Goal: Information Seeking & Learning: Compare options

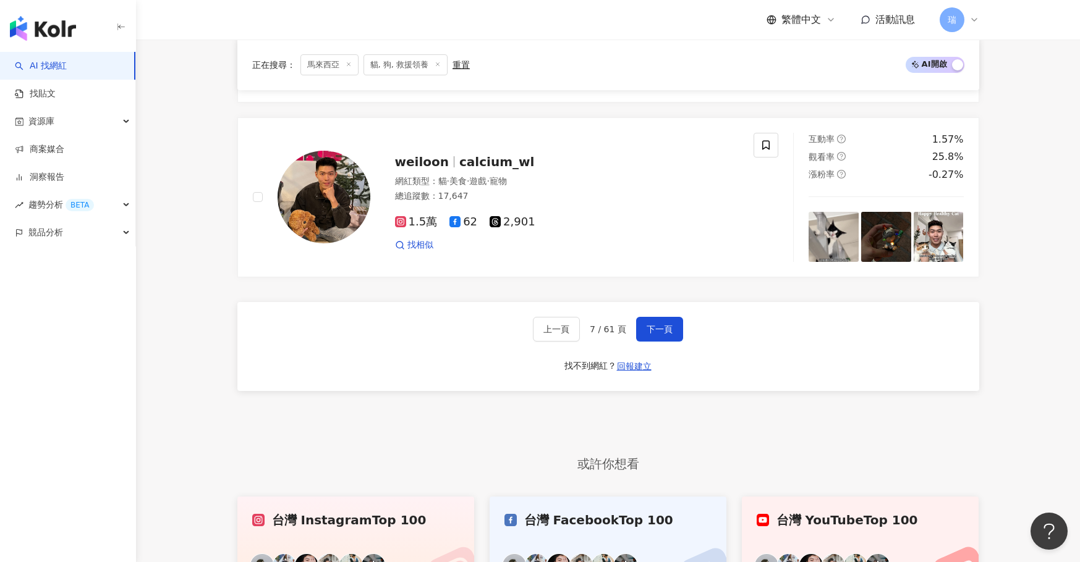
scroll to position [2103, 0]
click at [501, 155] on span "calcium_wl" at bounding box center [496, 162] width 75 height 15
click at [766, 151] on icon at bounding box center [765, 145] width 11 height 11
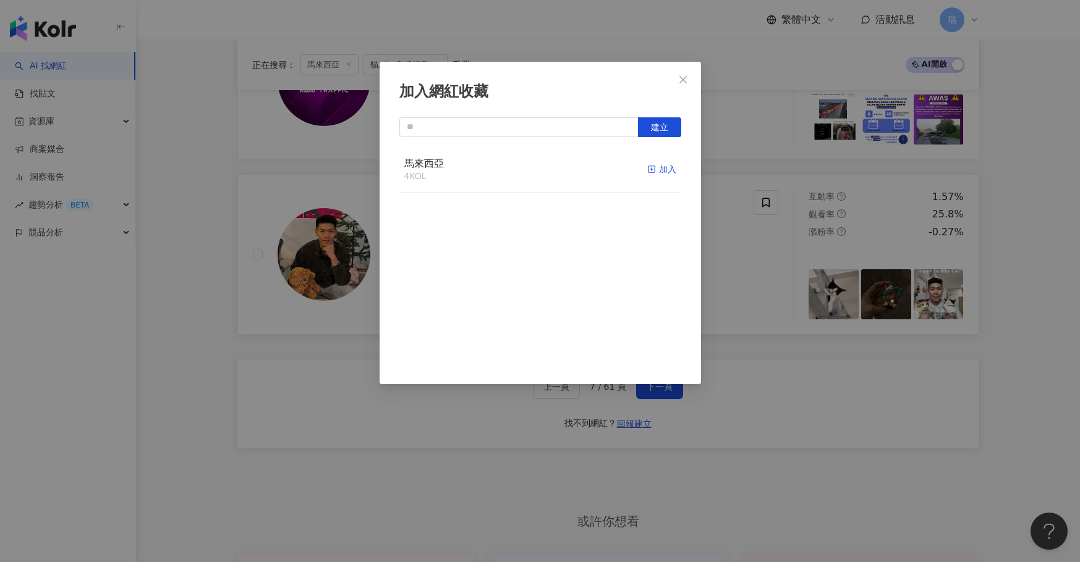
click at [656, 163] on div "加入" at bounding box center [661, 170] width 29 height 14
click at [679, 75] on icon "close" at bounding box center [683, 80] width 10 height 10
click at [684, 80] on div "加入網紅收藏 建立" at bounding box center [540, 281] width 1080 height 562
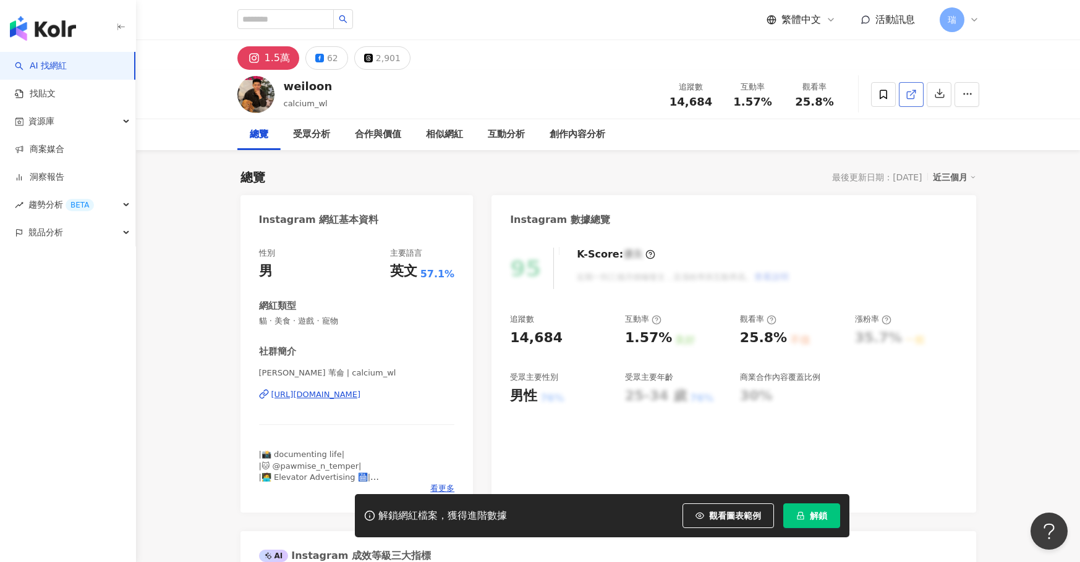
click at [905, 93] on icon at bounding box center [910, 94] width 11 height 11
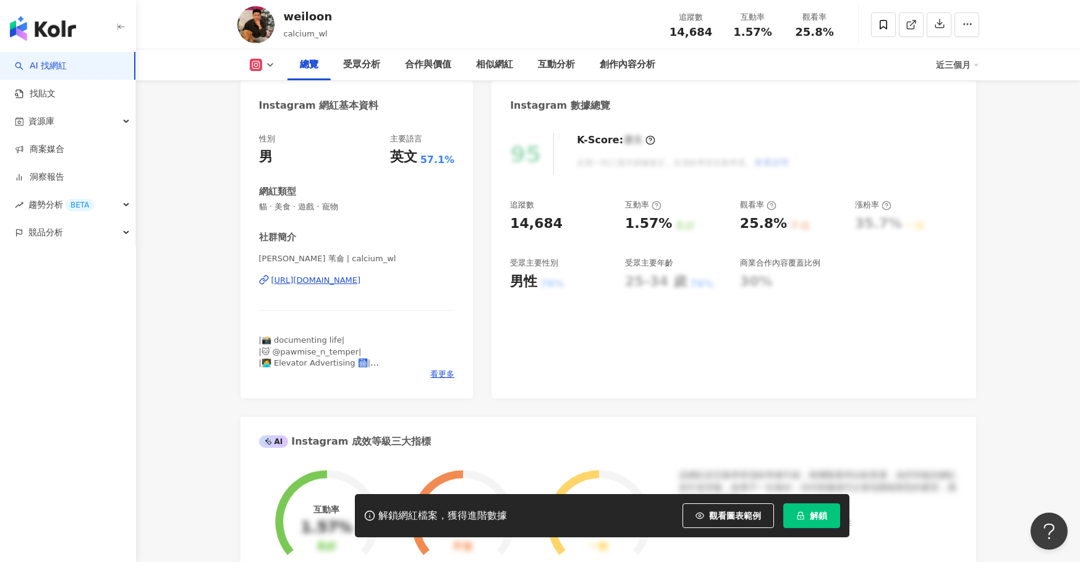
scroll to position [138, 0]
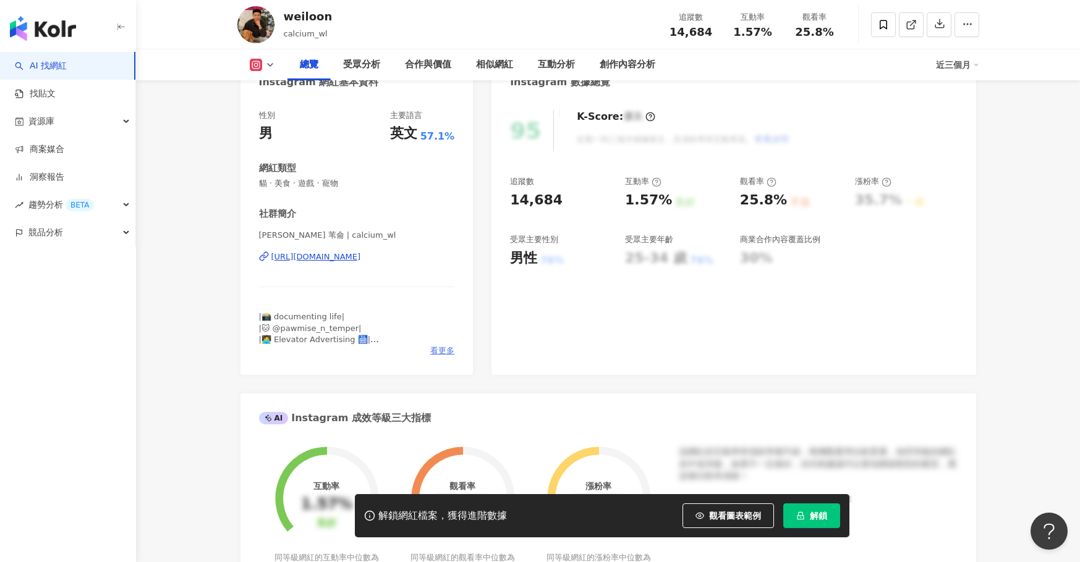
click at [437, 349] on span "看更多" at bounding box center [442, 350] width 24 height 11
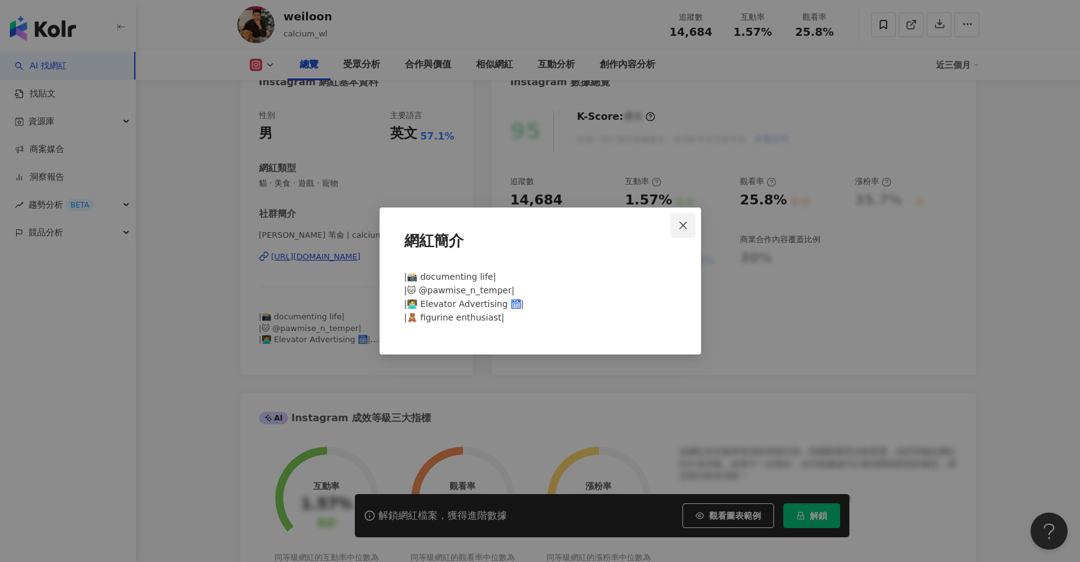
click at [683, 225] on icon "close" at bounding box center [682, 224] width 7 height 7
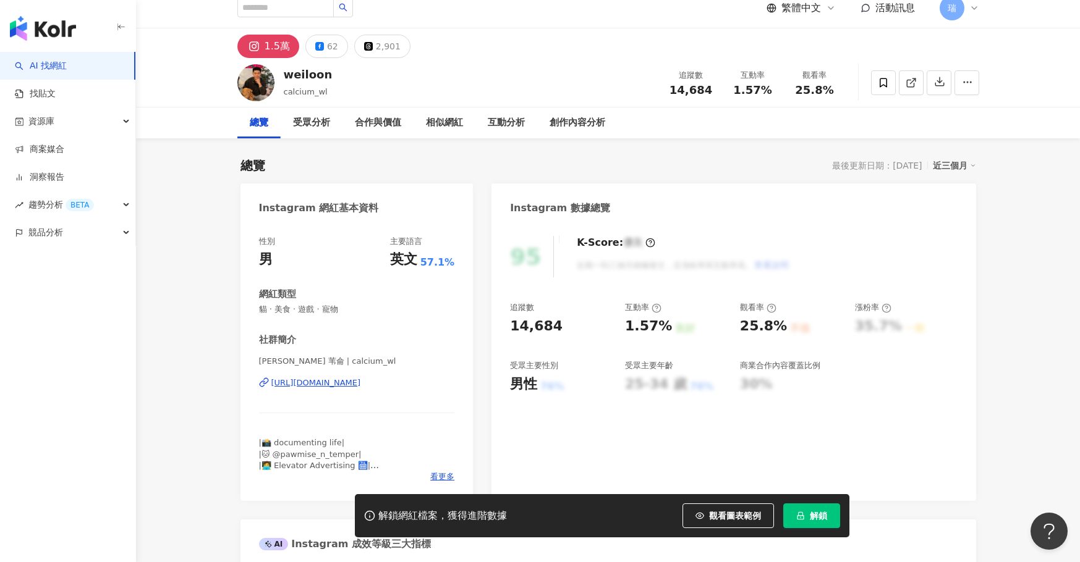
scroll to position [9, 0]
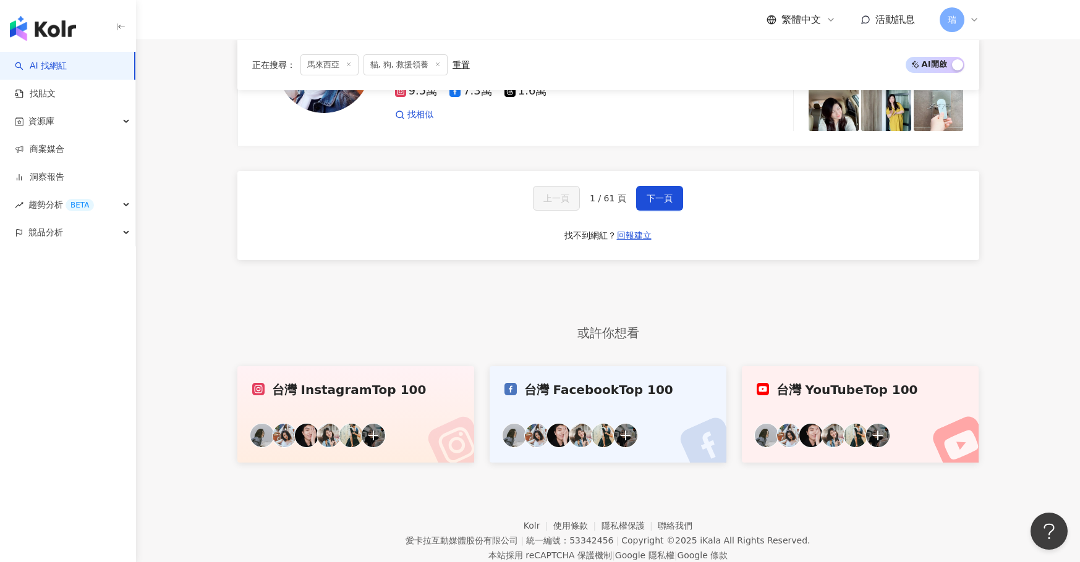
scroll to position [2204, 0]
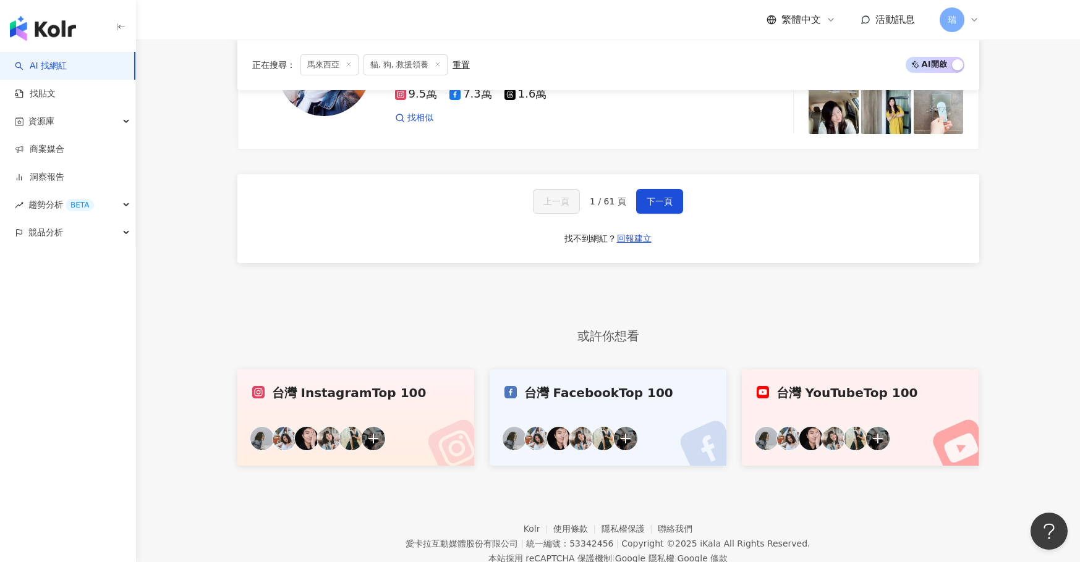
click at [607, 197] on span "1 / 61 頁" at bounding box center [608, 202] width 36 height 10
click at [646, 197] on span "下一頁" at bounding box center [659, 202] width 26 height 10
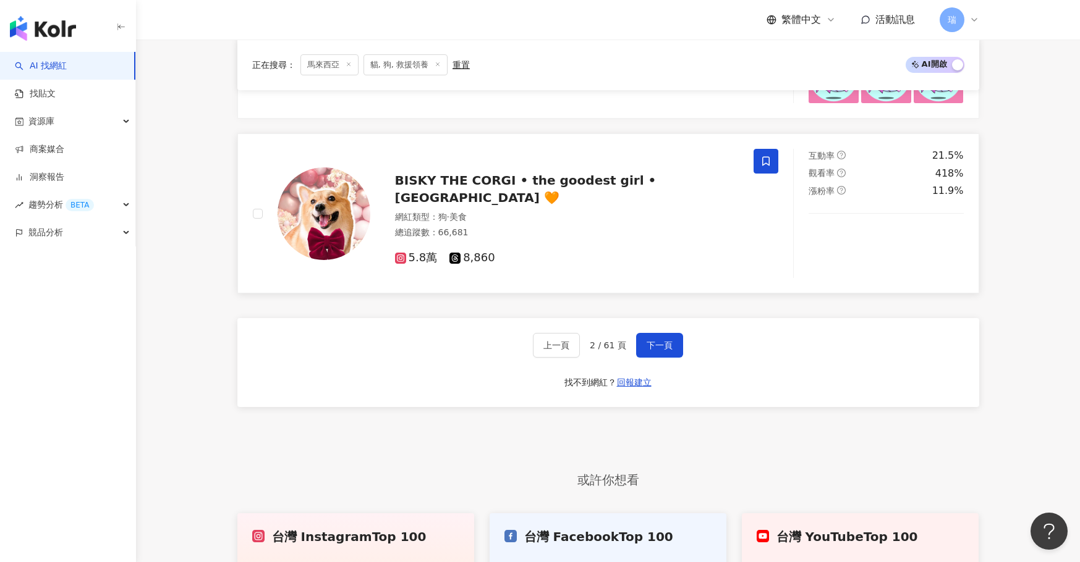
scroll to position [2042, 0]
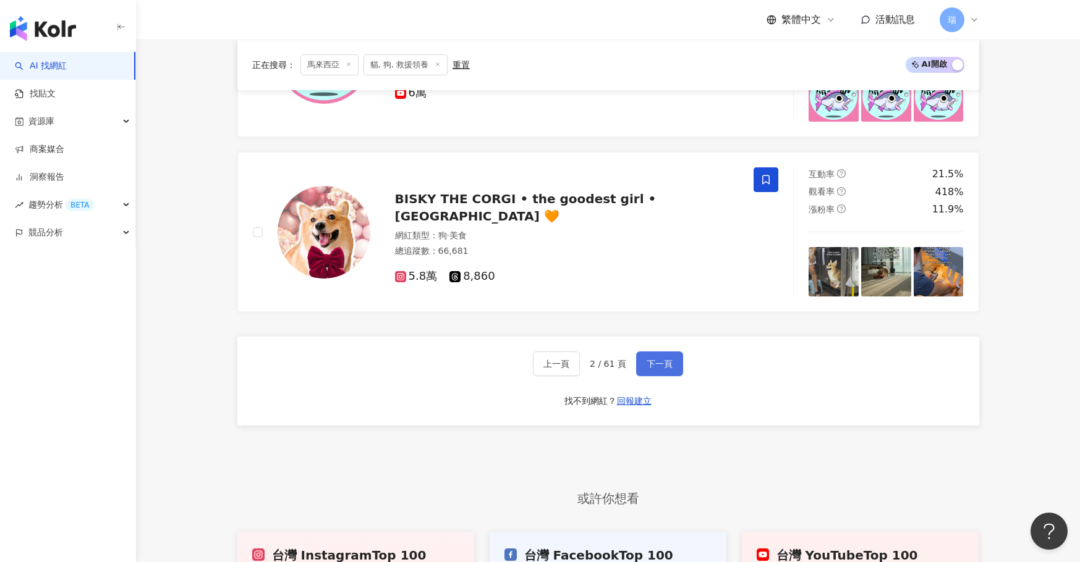
click at [661, 360] on button "下一頁" at bounding box center [659, 364] width 47 height 25
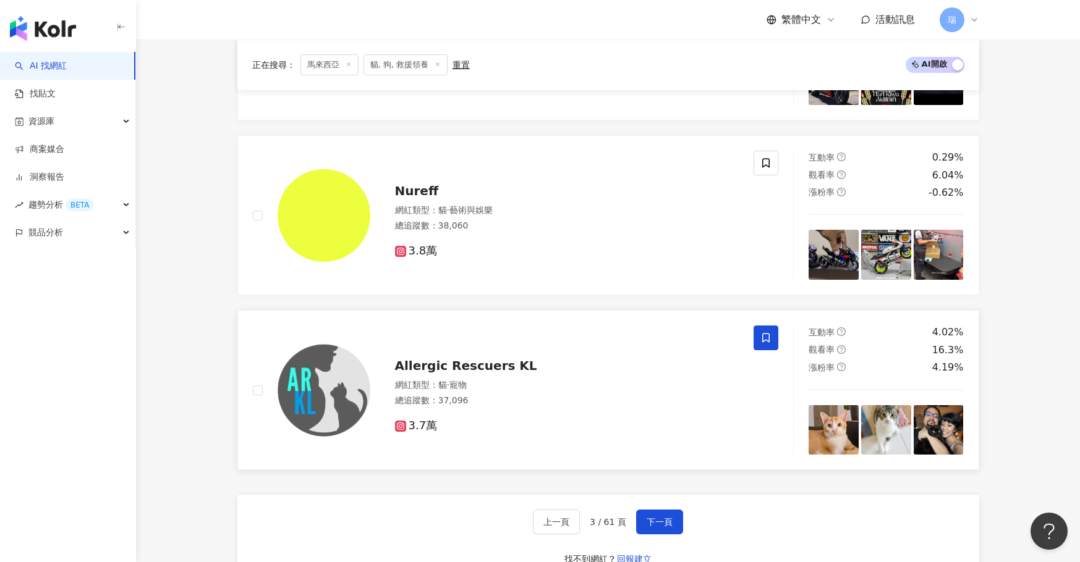
scroll to position [1889, 0]
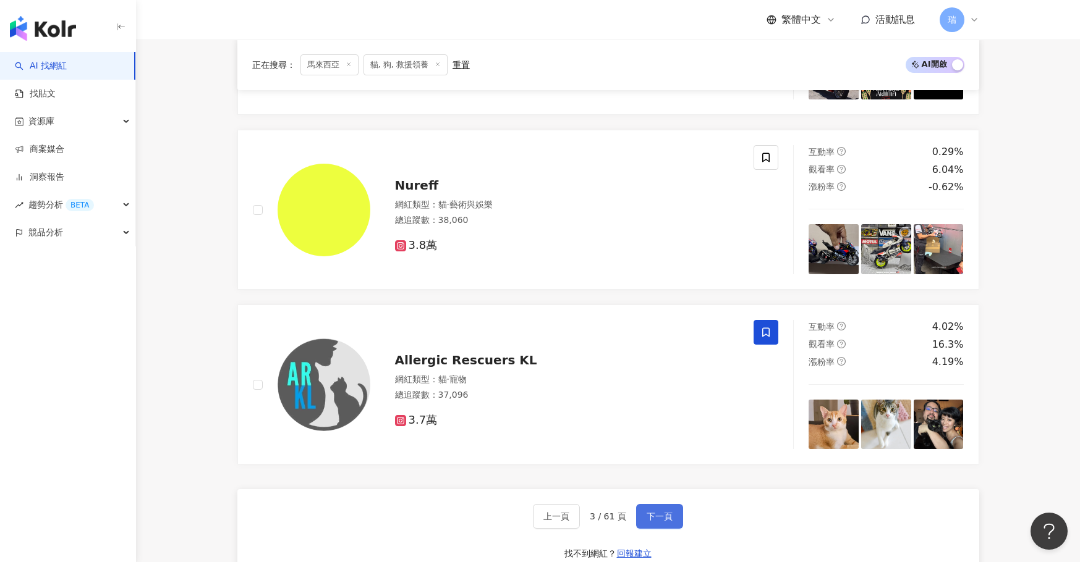
click at [650, 504] on button "下一頁" at bounding box center [659, 516] width 47 height 25
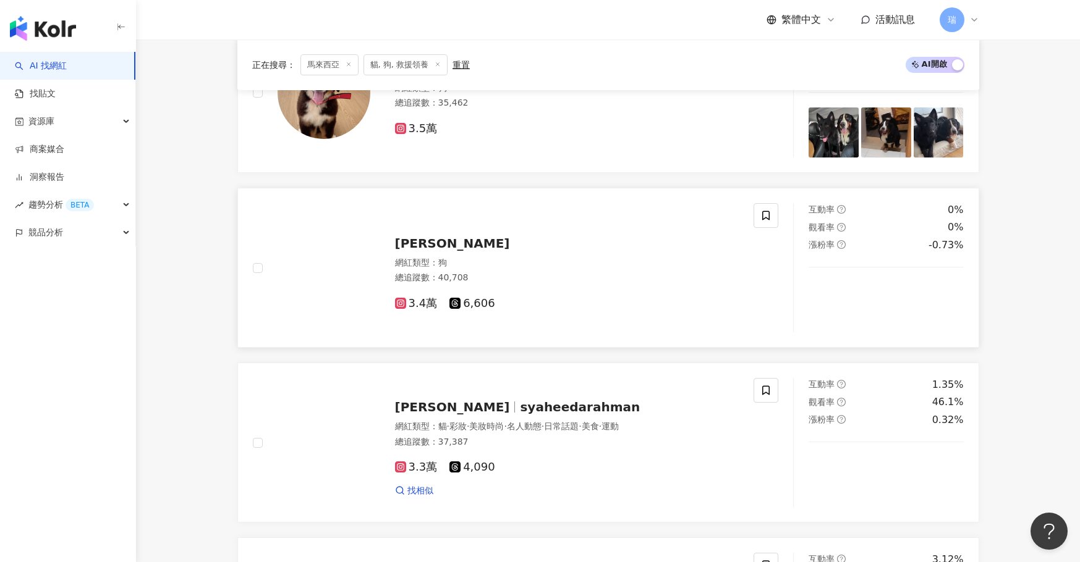
scroll to position [764, 0]
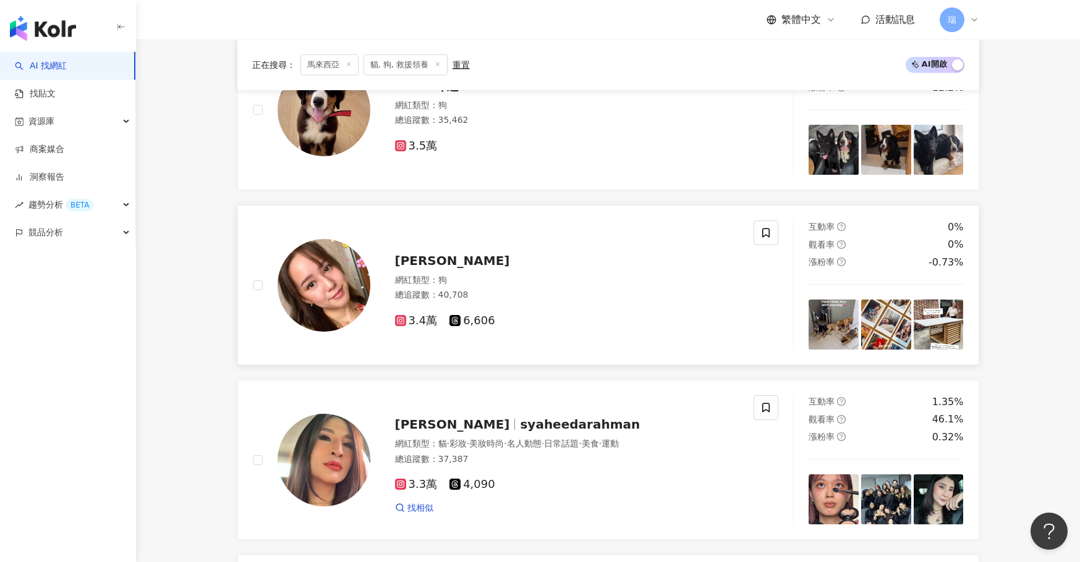
click at [444, 254] on span "Michelle Leong" at bounding box center [452, 260] width 115 height 15
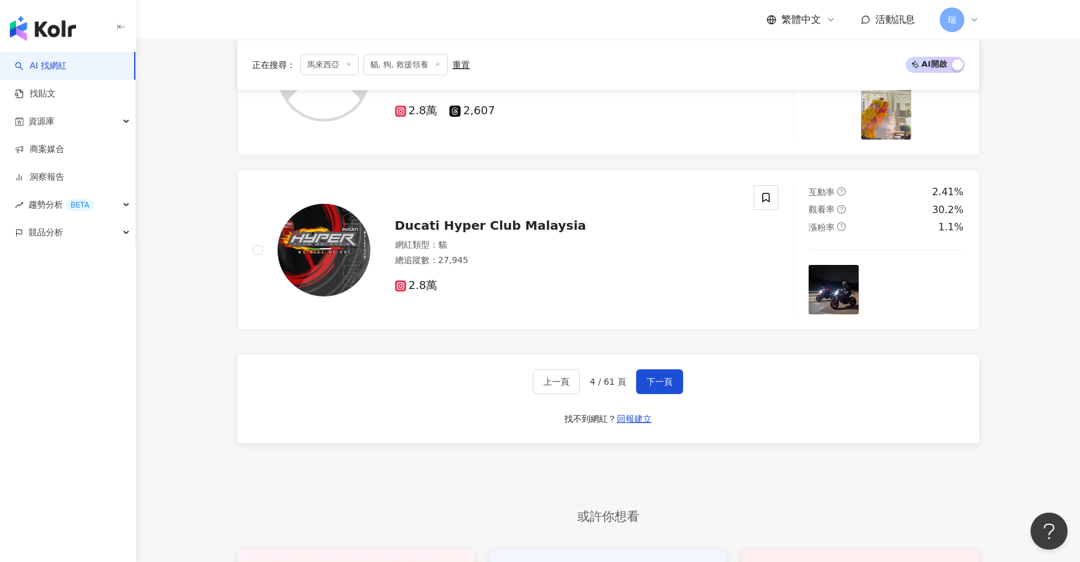
scroll to position [2028, 0]
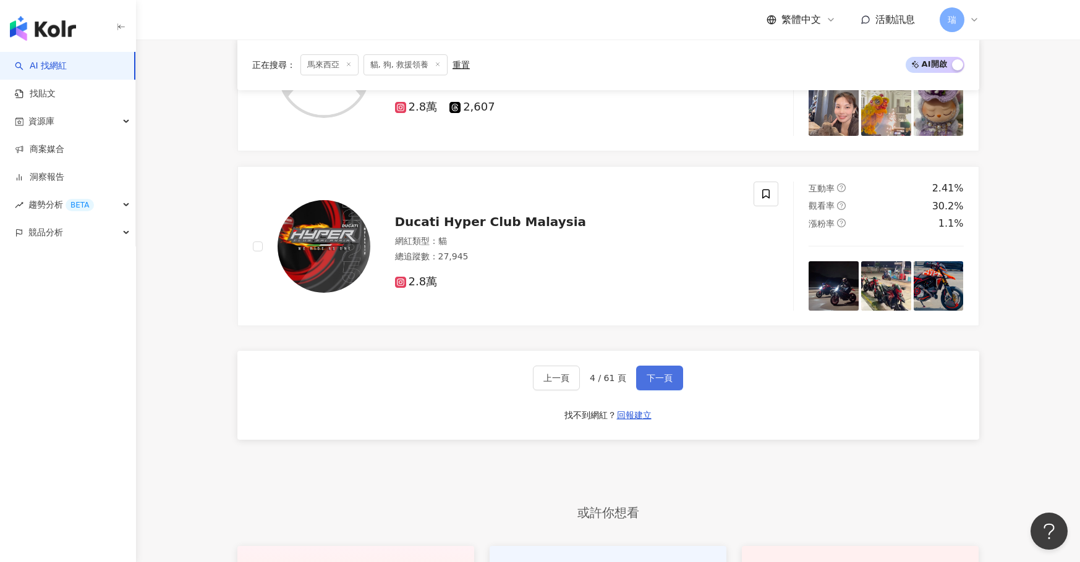
click at [663, 373] on span "下一頁" at bounding box center [659, 378] width 26 height 10
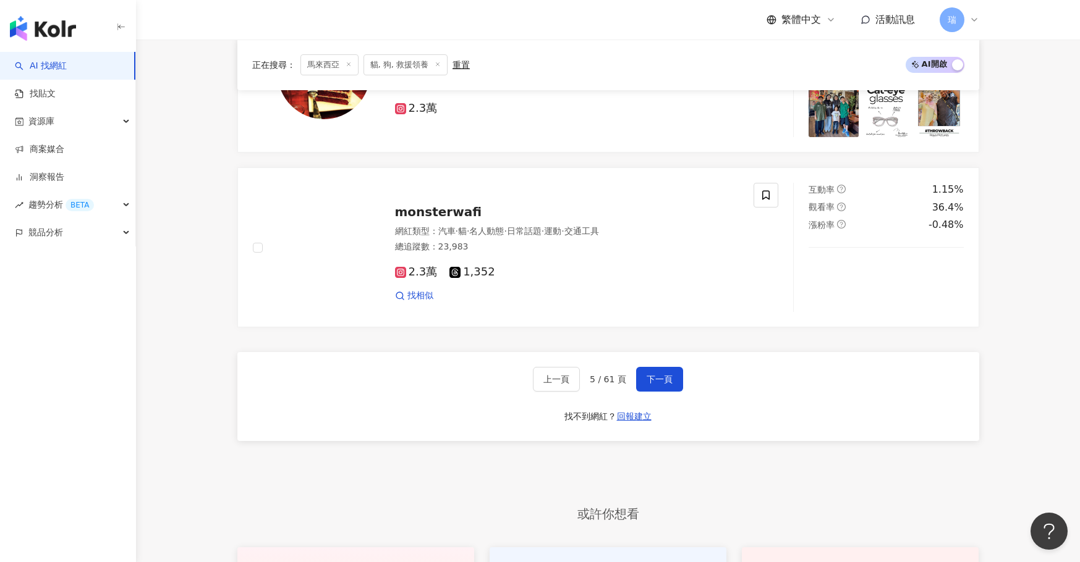
scroll to position [2058, 0]
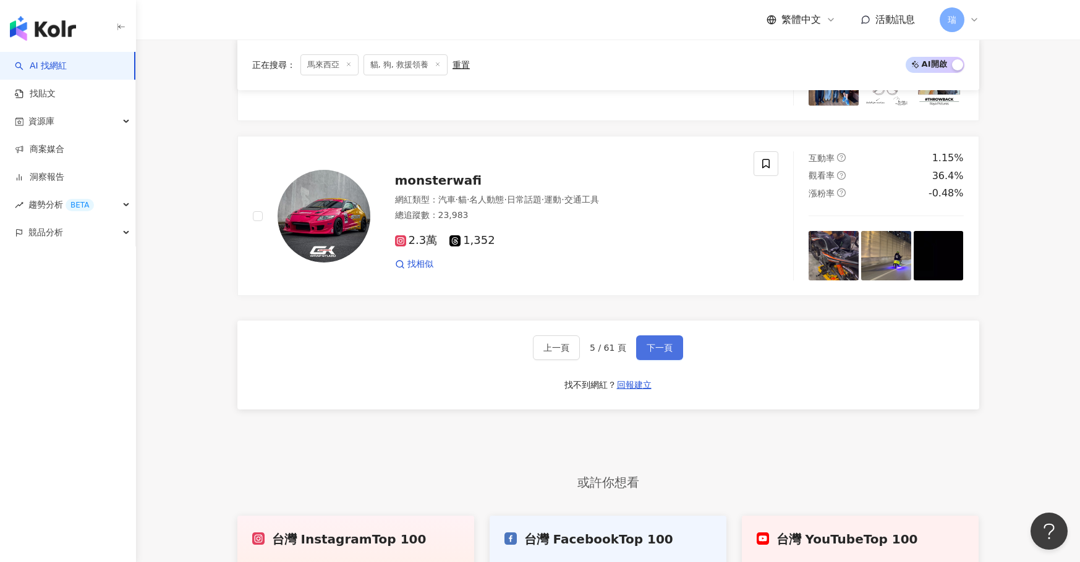
click at [668, 347] on button "下一頁" at bounding box center [659, 348] width 47 height 25
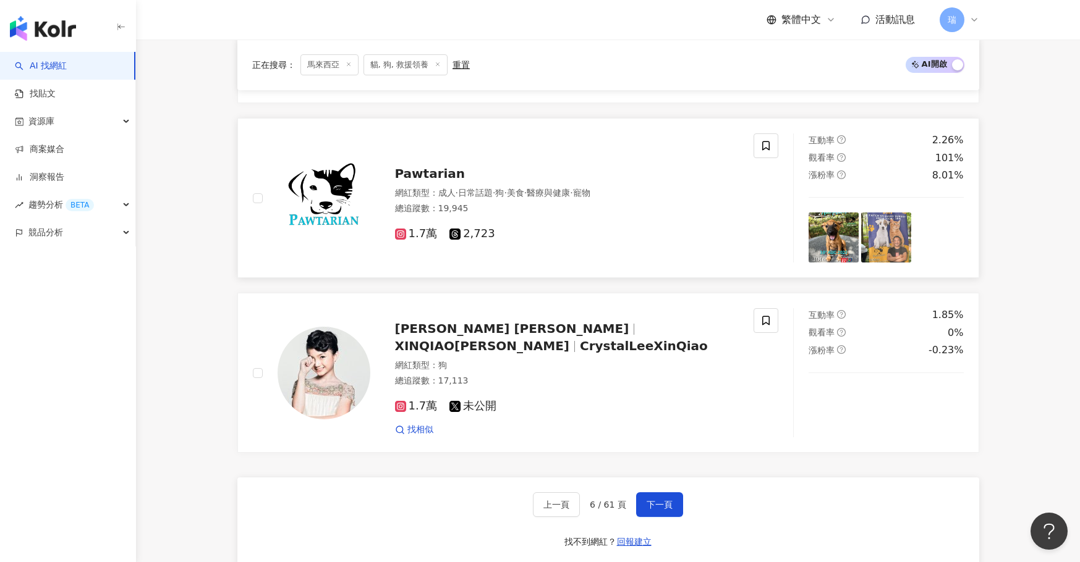
scroll to position [2088, 0]
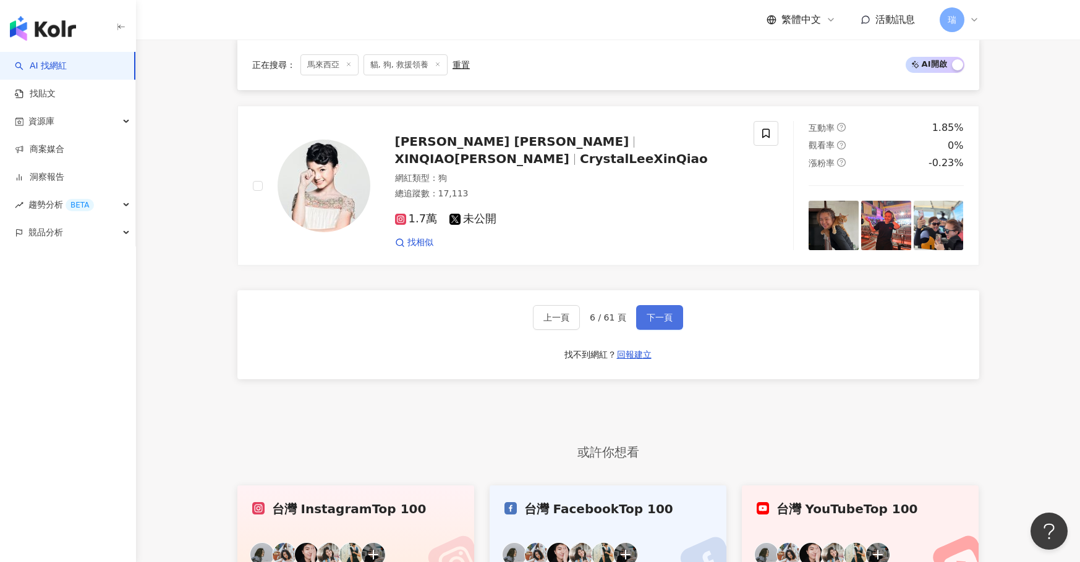
click at [671, 313] on span "下一頁" at bounding box center [659, 318] width 26 height 10
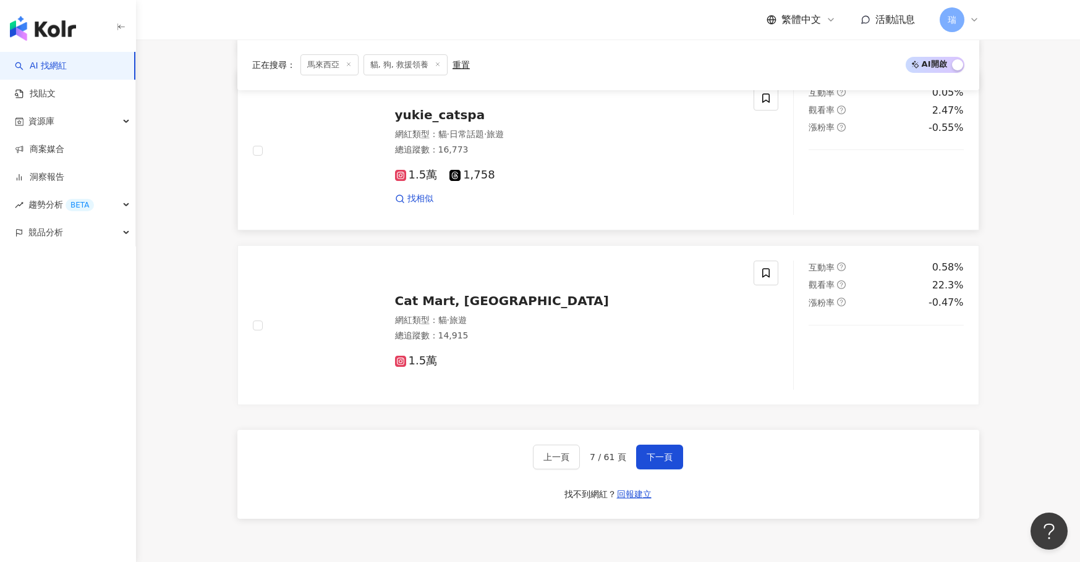
scroll to position [1954, 0]
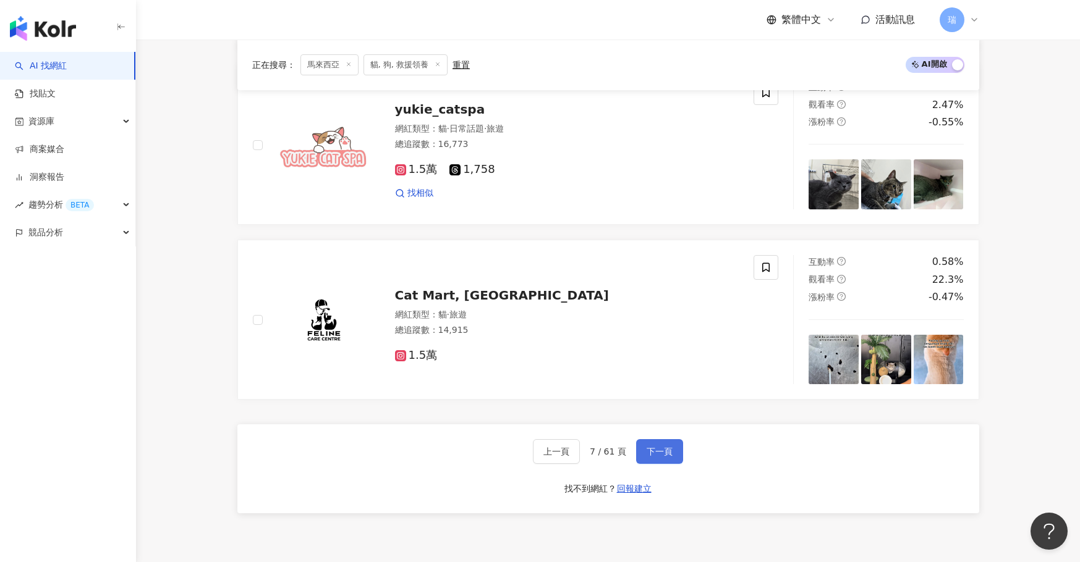
click at [653, 447] on span "下一頁" at bounding box center [659, 452] width 26 height 10
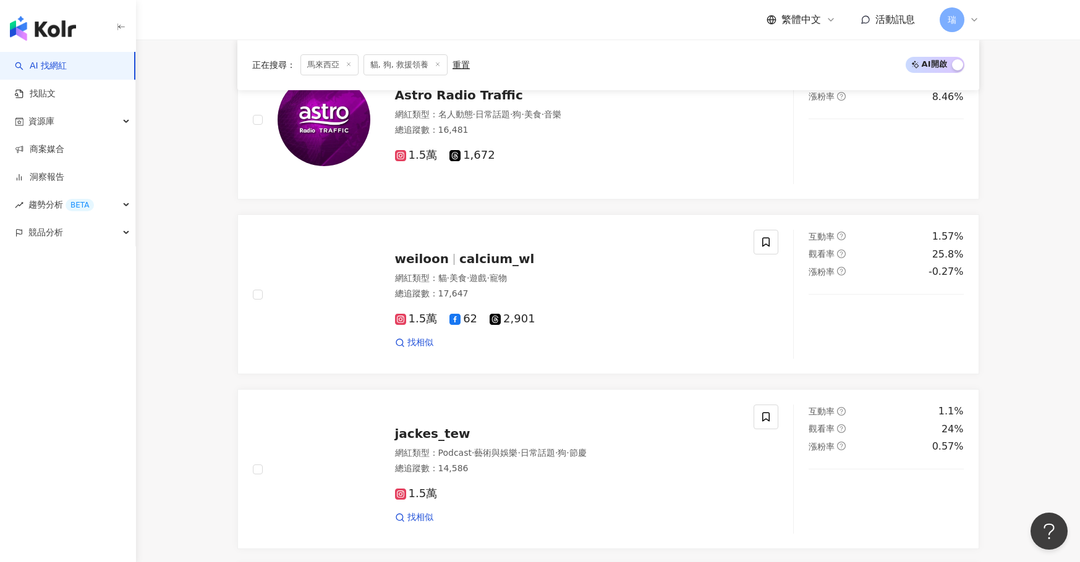
scroll to position [445, 0]
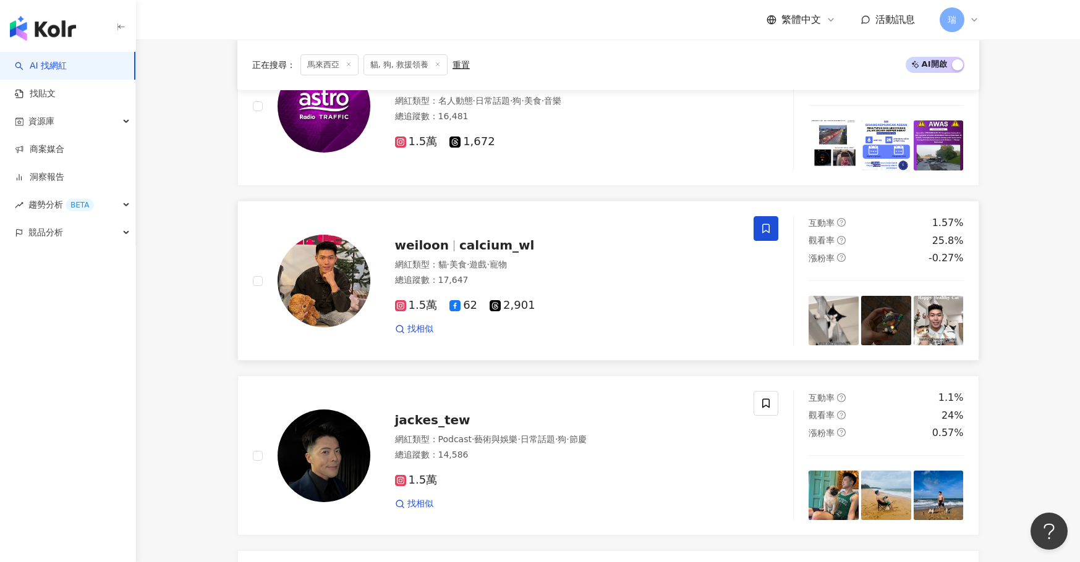
click at [770, 226] on icon at bounding box center [765, 228] width 11 height 11
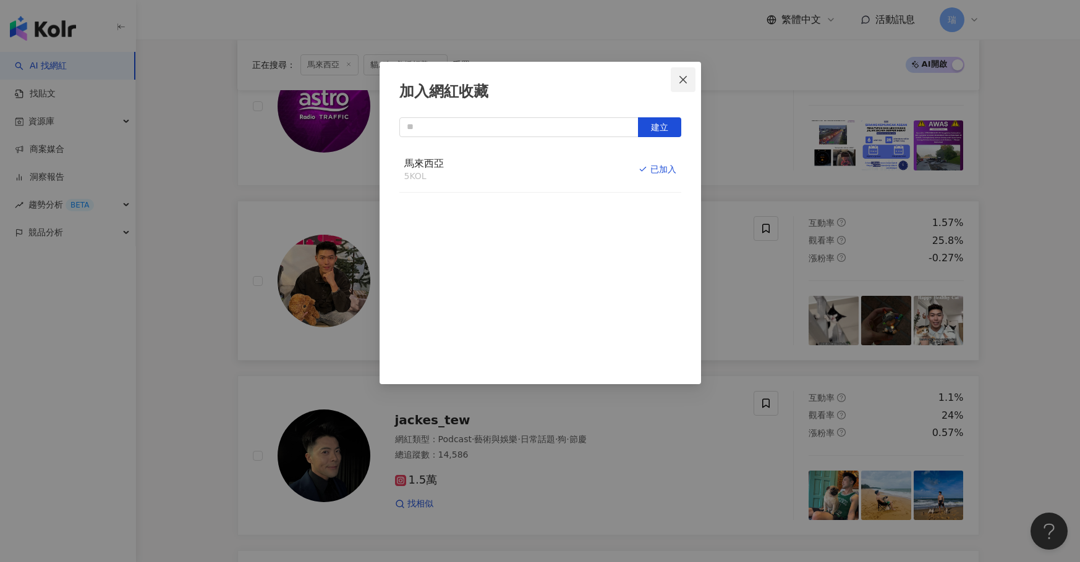
click at [685, 78] on icon "close" at bounding box center [682, 78] width 7 height 7
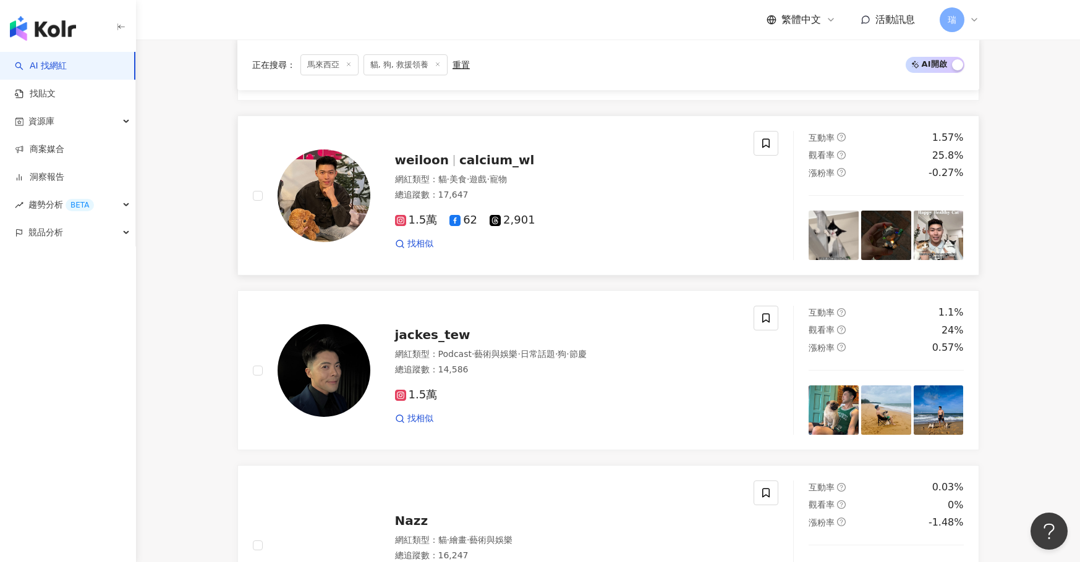
scroll to position [535, 0]
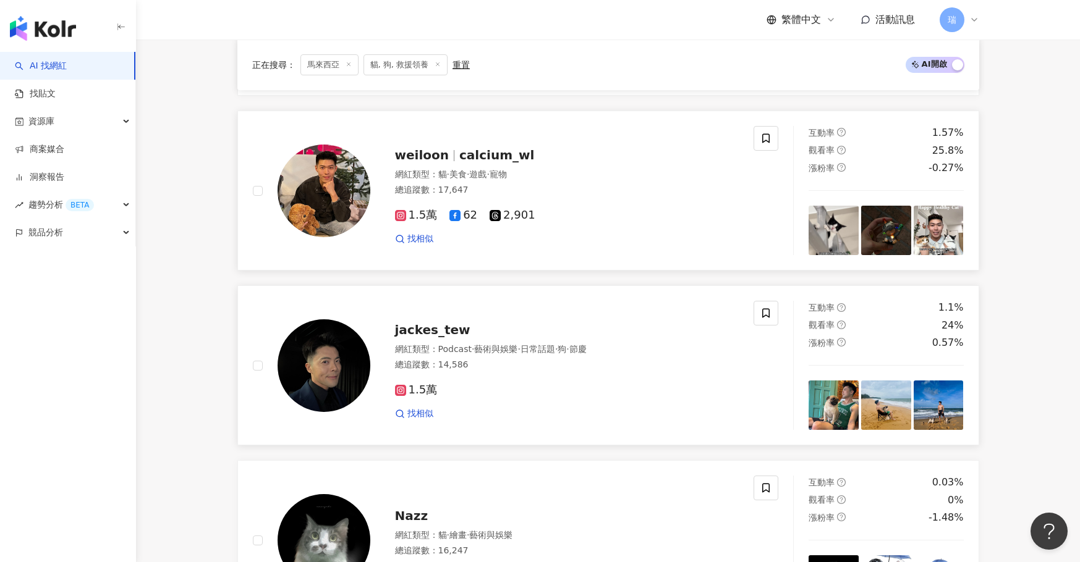
click at [444, 329] on span "jackes_tew" at bounding box center [432, 330] width 75 height 15
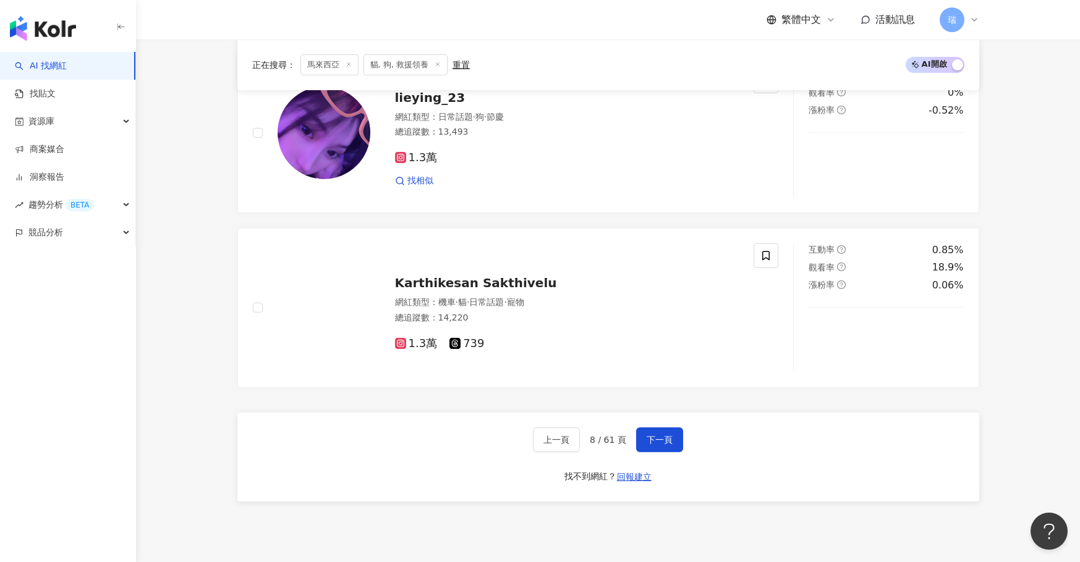
scroll to position [2028, 0]
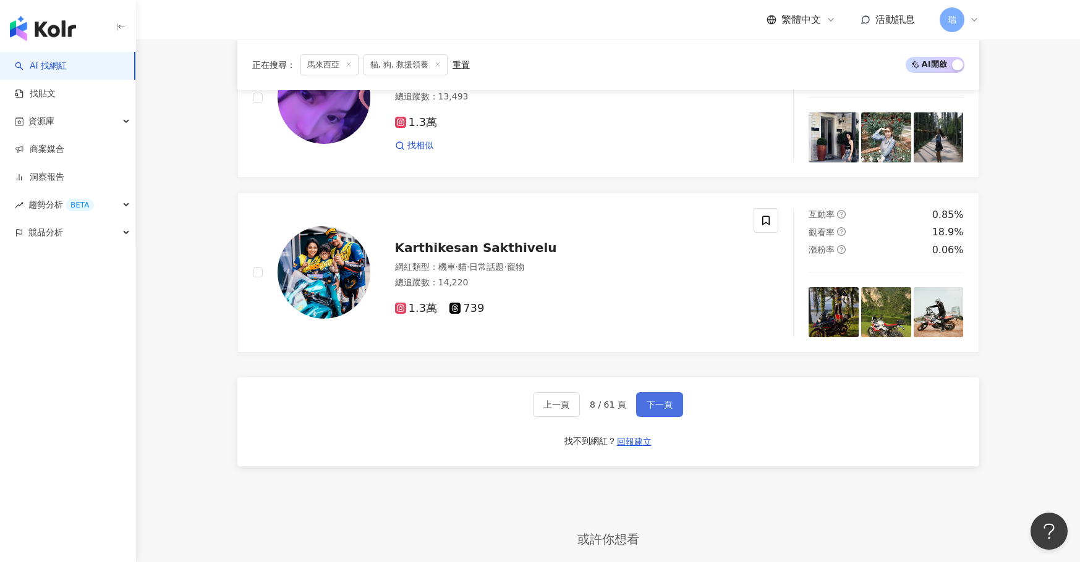
click at [657, 400] on span "下一頁" at bounding box center [659, 405] width 26 height 10
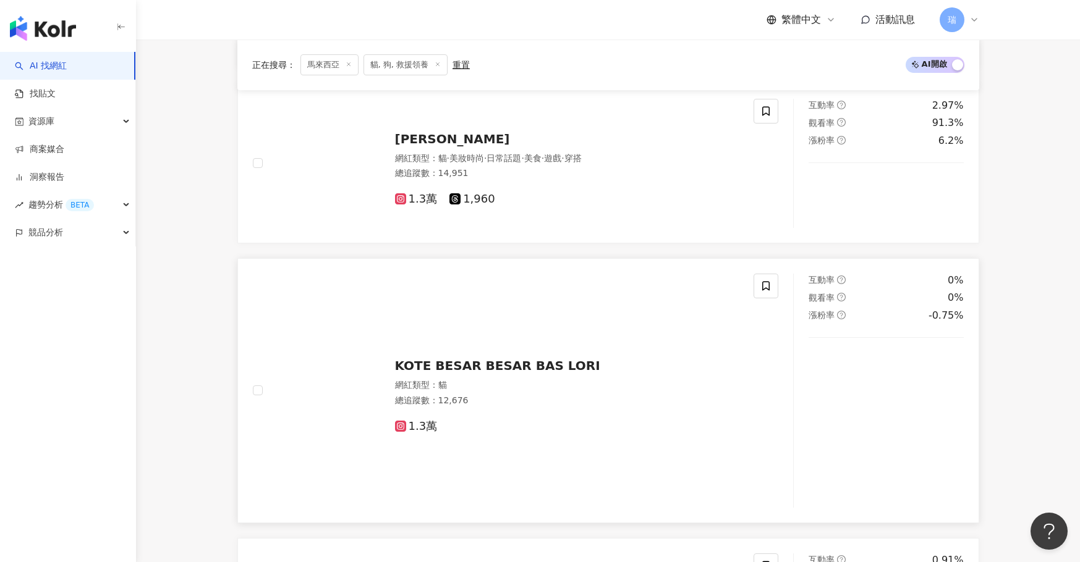
scroll to position [360, 0]
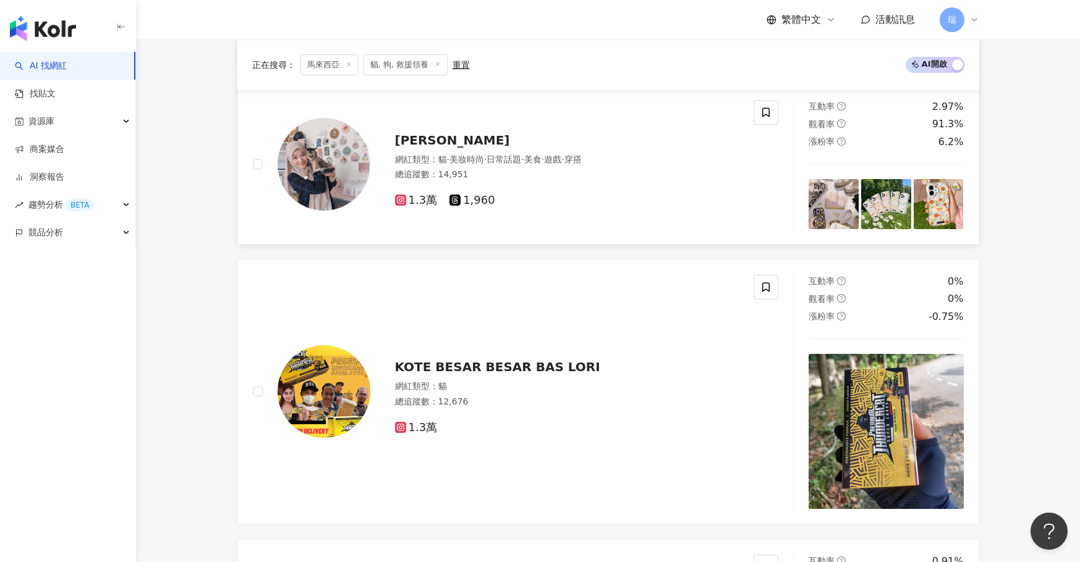
click at [439, 141] on span "Syakira Azmi" at bounding box center [452, 140] width 115 height 15
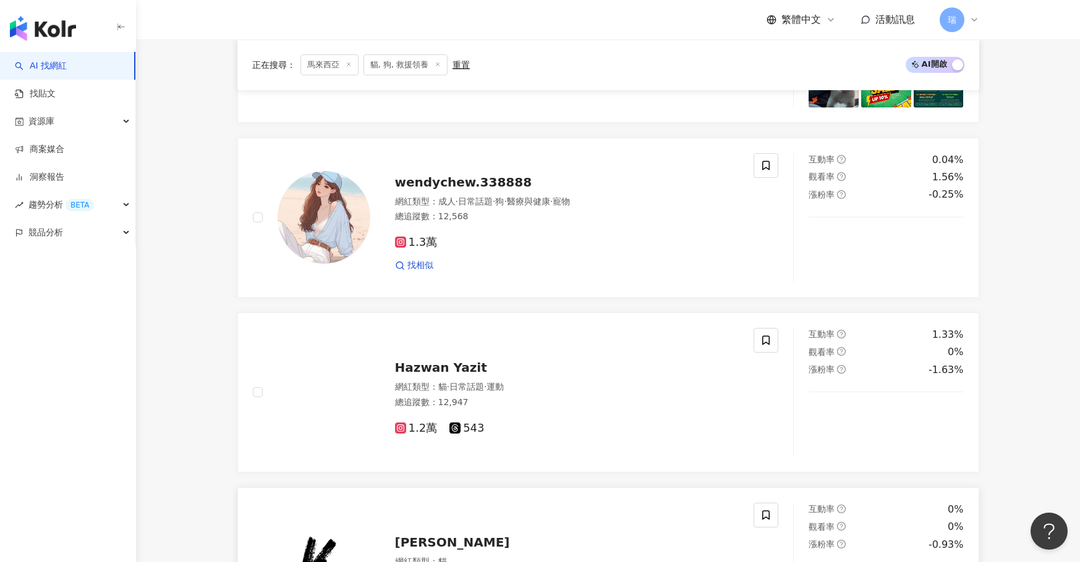
scroll to position [901, 0]
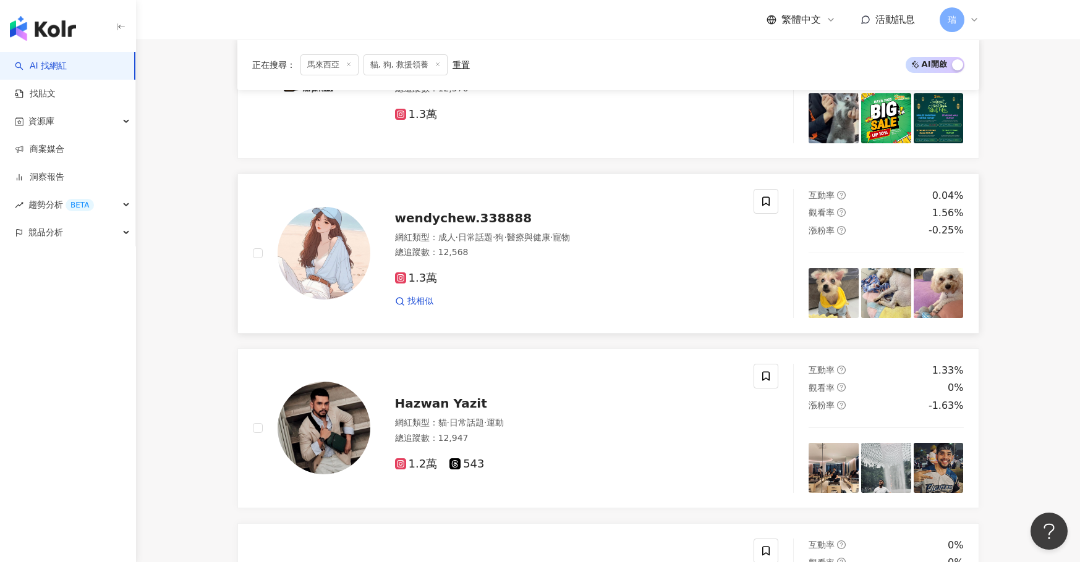
click at [500, 218] on span "wendychew.338888" at bounding box center [463, 218] width 137 height 15
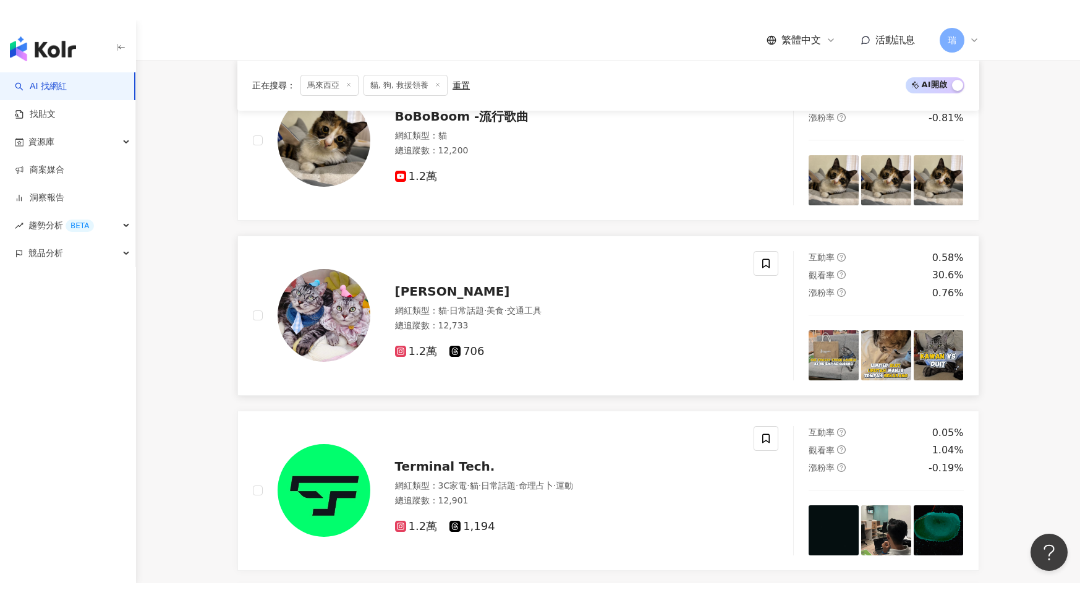
scroll to position [1565, 0]
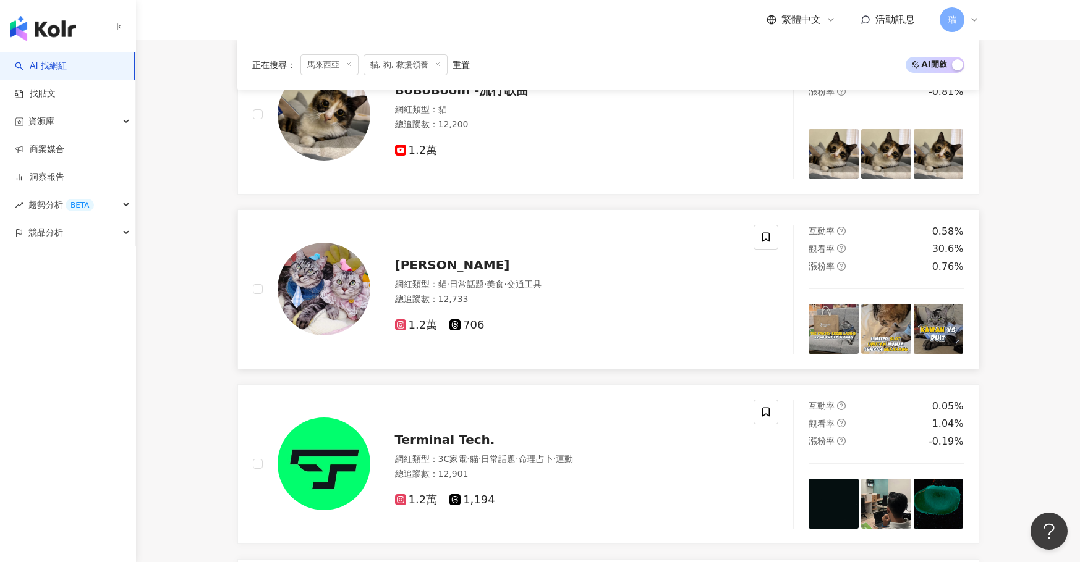
click at [405, 258] on span "ANNA" at bounding box center [452, 265] width 115 height 15
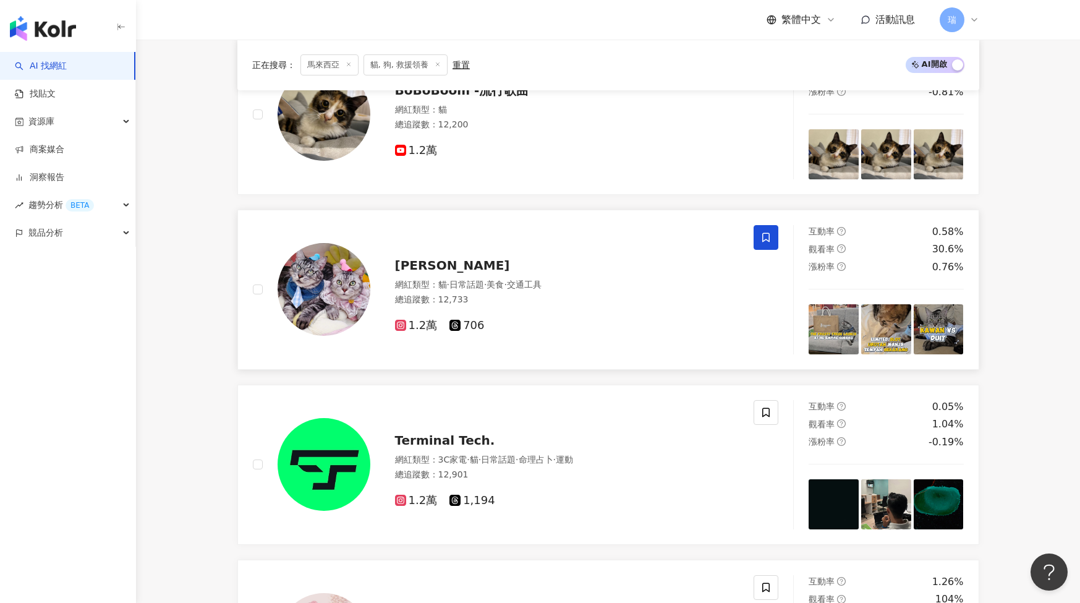
click at [766, 235] on icon at bounding box center [765, 237] width 11 height 11
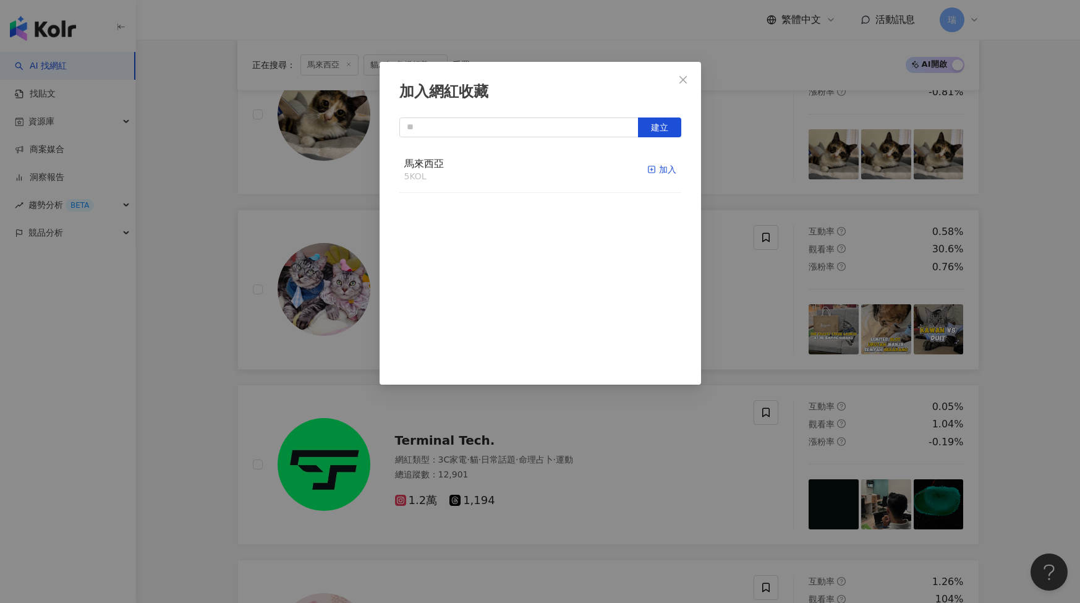
click at [663, 166] on div "加入" at bounding box center [661, 170] width 29 height 14
click at [675, 77] on span "Close" at bounding box center [683, 80] width 25 height 10
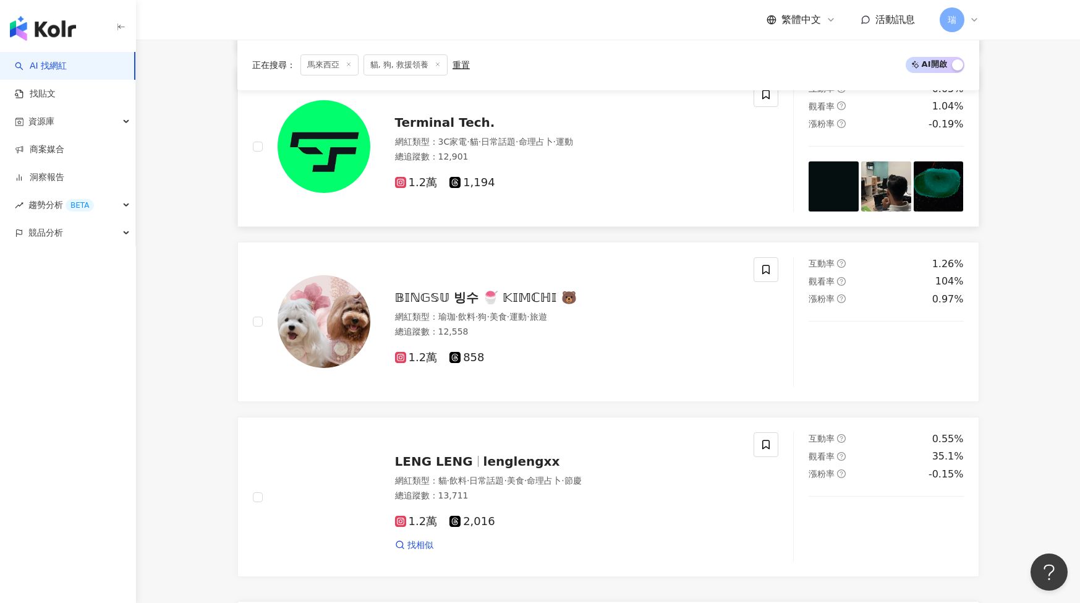
scroll to position [1884, 0]
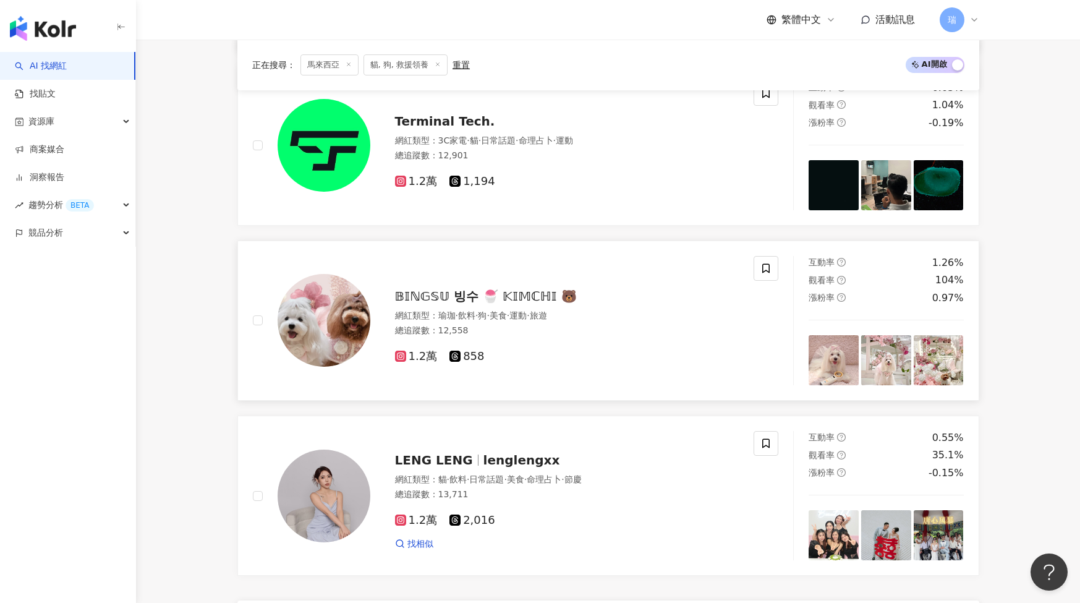
click at [535, 289] on span "𝔹𝕀ℕ𝔾𝕊𝕌 빙수 🍧 𝕂𝕀𝕄ℂℍ𝕀 🐻" at bounding box center [486, 296] width 182 height 15
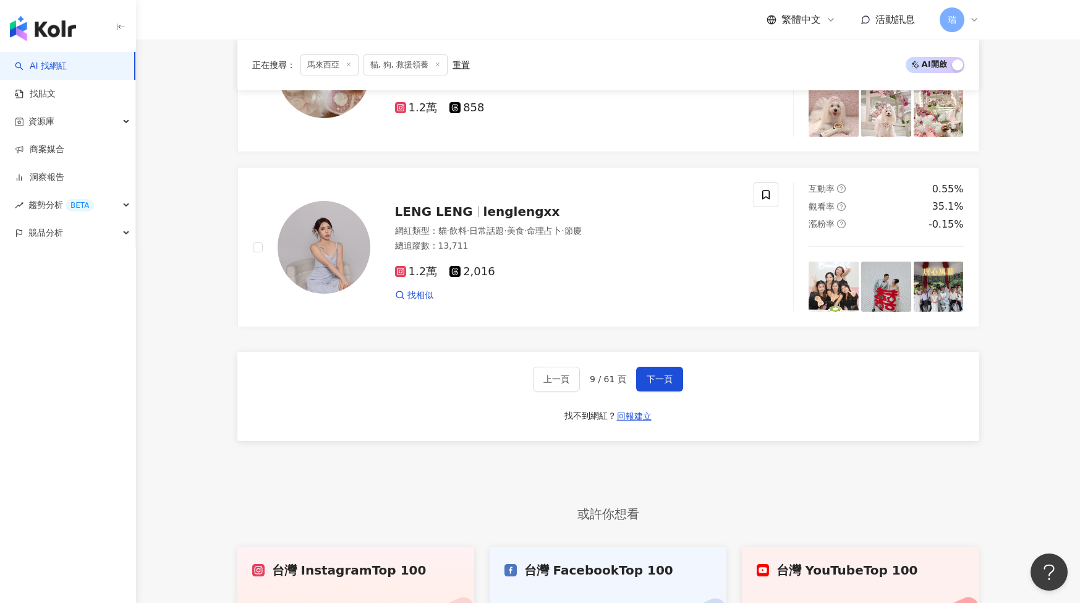
scroll to position [2134, 0]
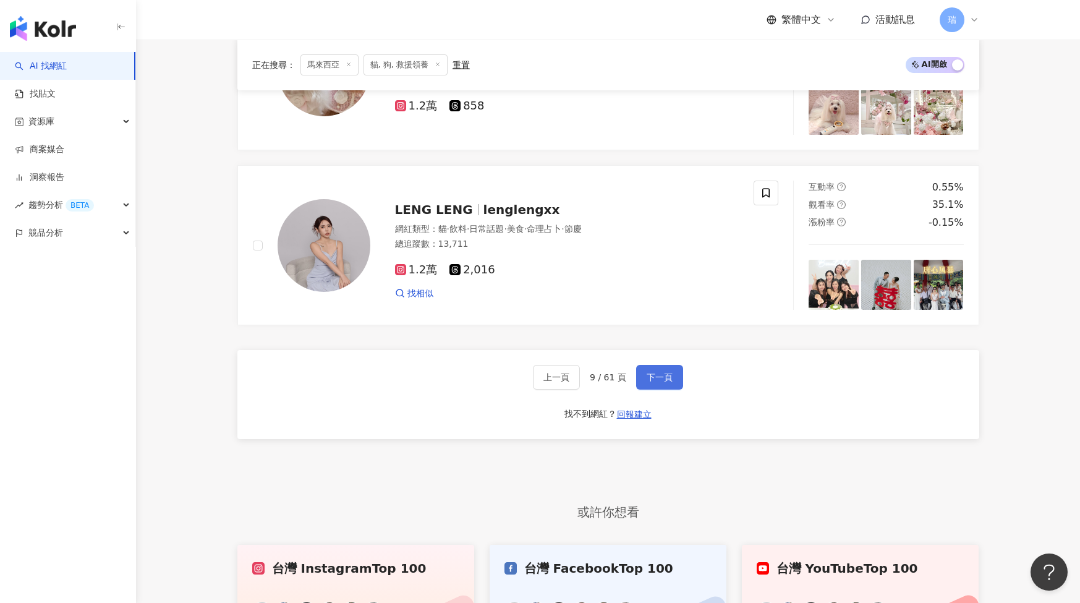
click at [663, 372] on span "下一頁" at bounding box center [659, 377] width 26 height 10
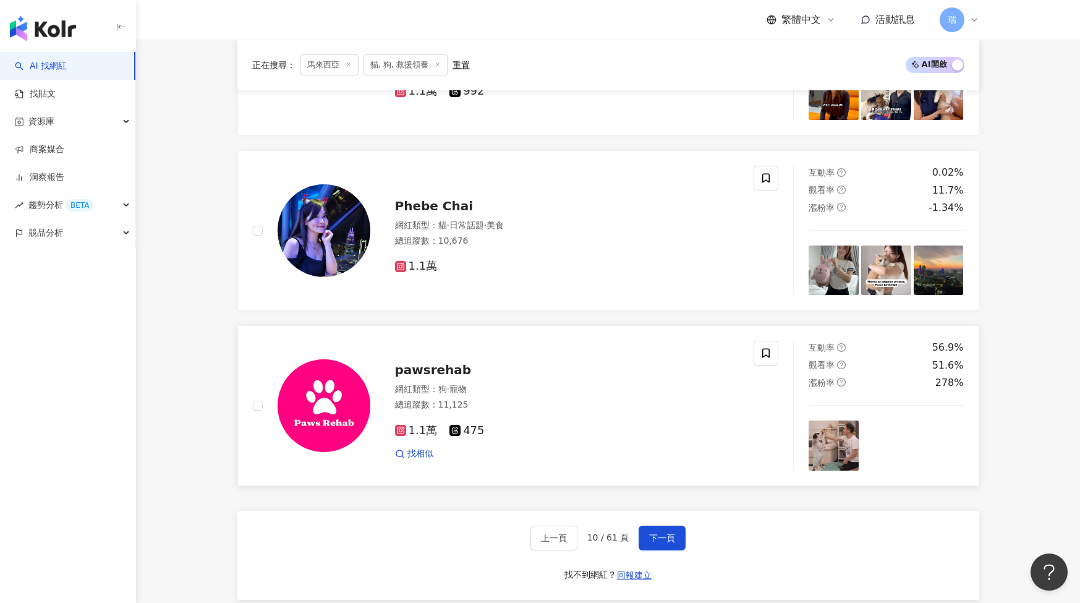
scroll to position [1907, 0]
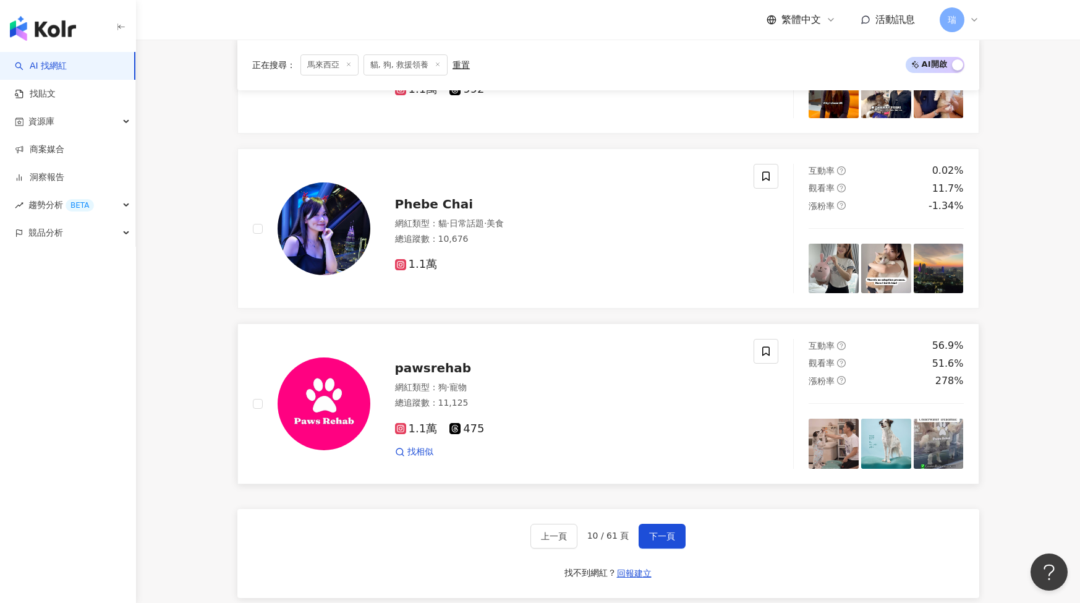
click at [433, 360] on span "pawsrehab" at bounding box center [433, 367] width 77 height 15
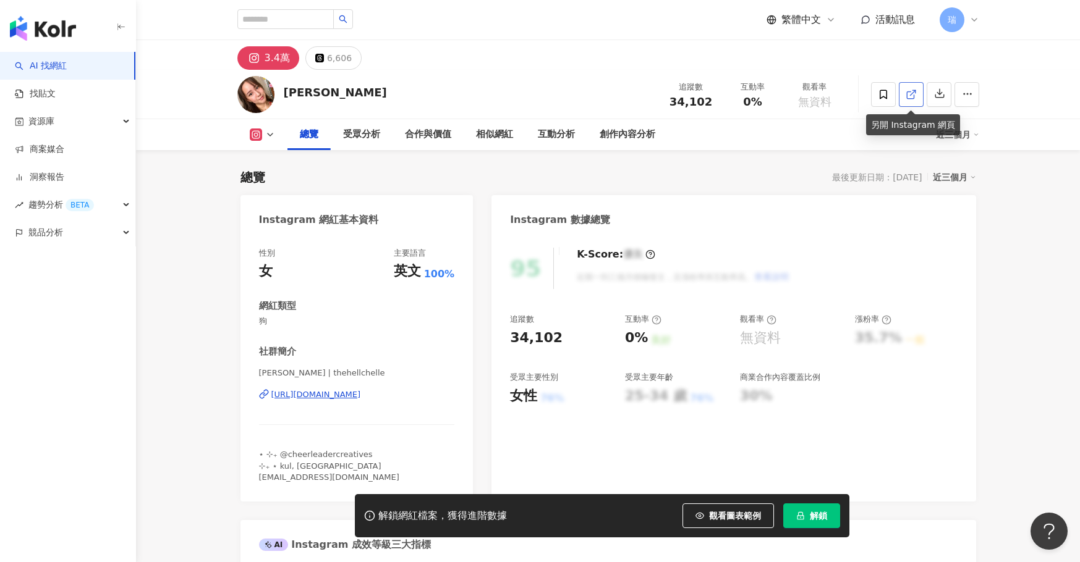
click at [910, 93] on icon at bounding box center [910, 94] width 11 height 11
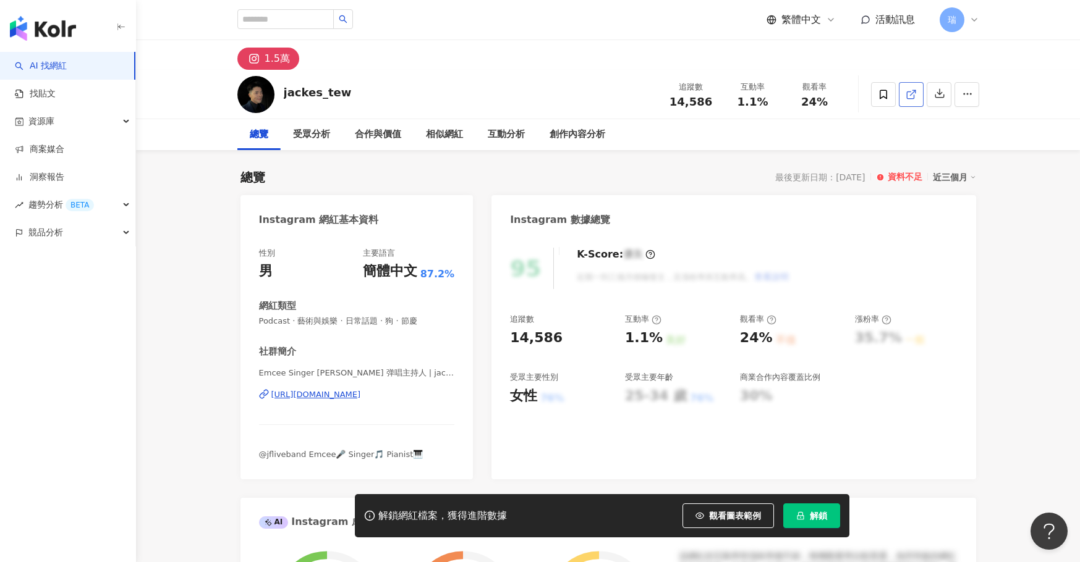
click at [913, 100] on icon at bounding box center [910, 94] width 11 height 11
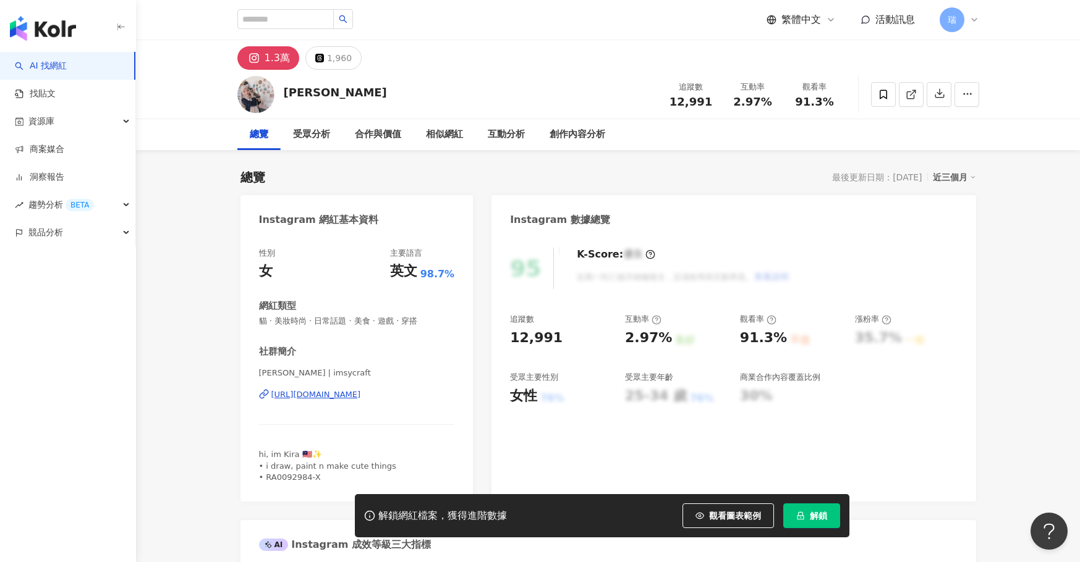
click at [912, 90] on polyline at bounding box center [913, 91] width 3 height 3
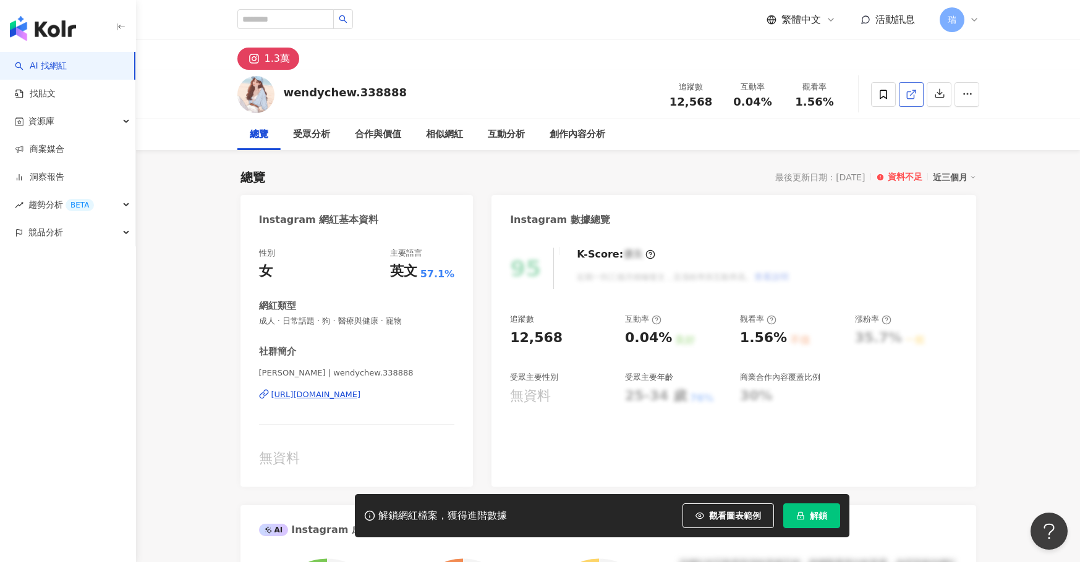
click at [912, 98] on icon at bounding box center [910, 94] width 7 height 7
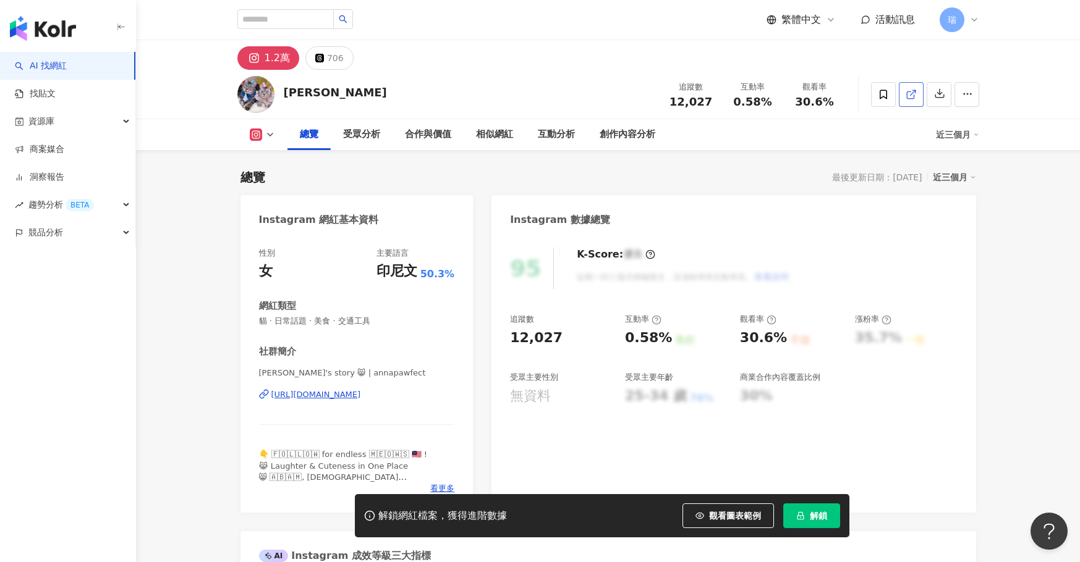
click at [909, 96] on icon at bounding box center [910, 94] width 11 height 11
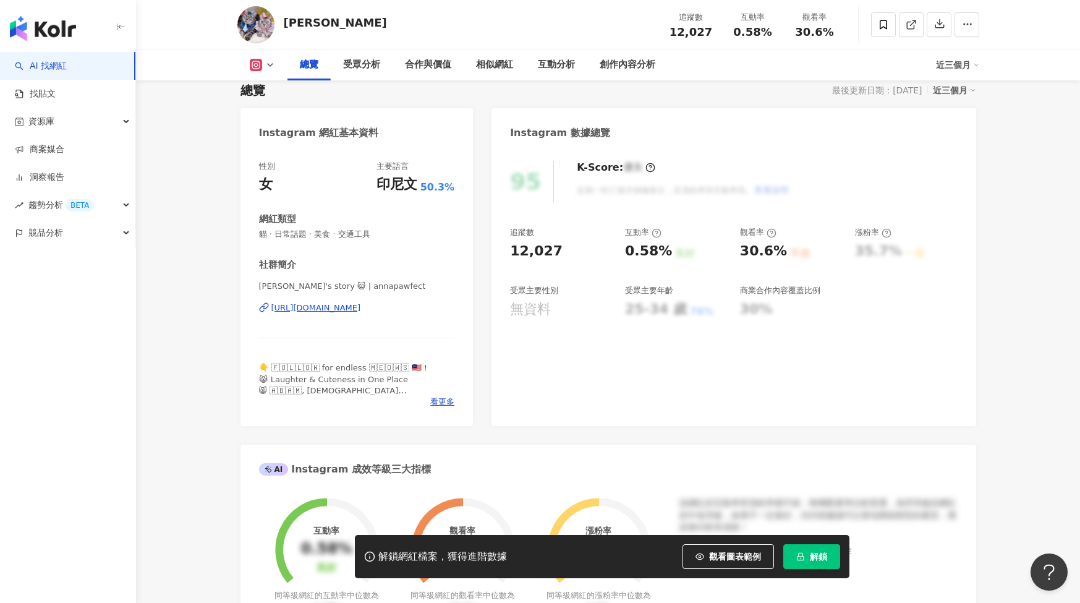
scroll to position [85, 0]
click at [449, 400] on span "看更多" at bounding box center [442, 403] width 24 height 11
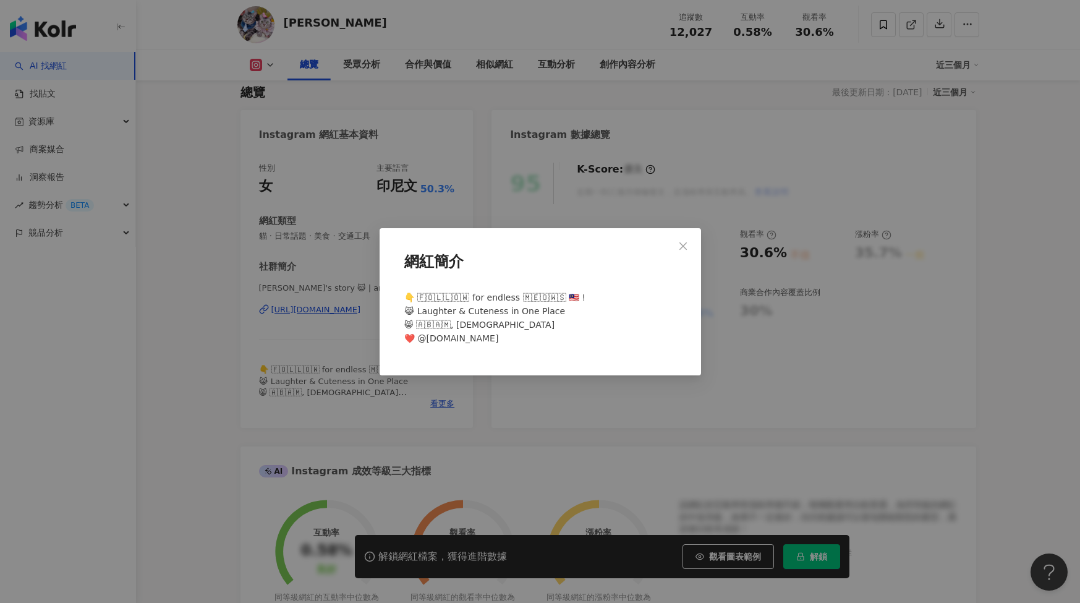
scroll to position [80, 0]
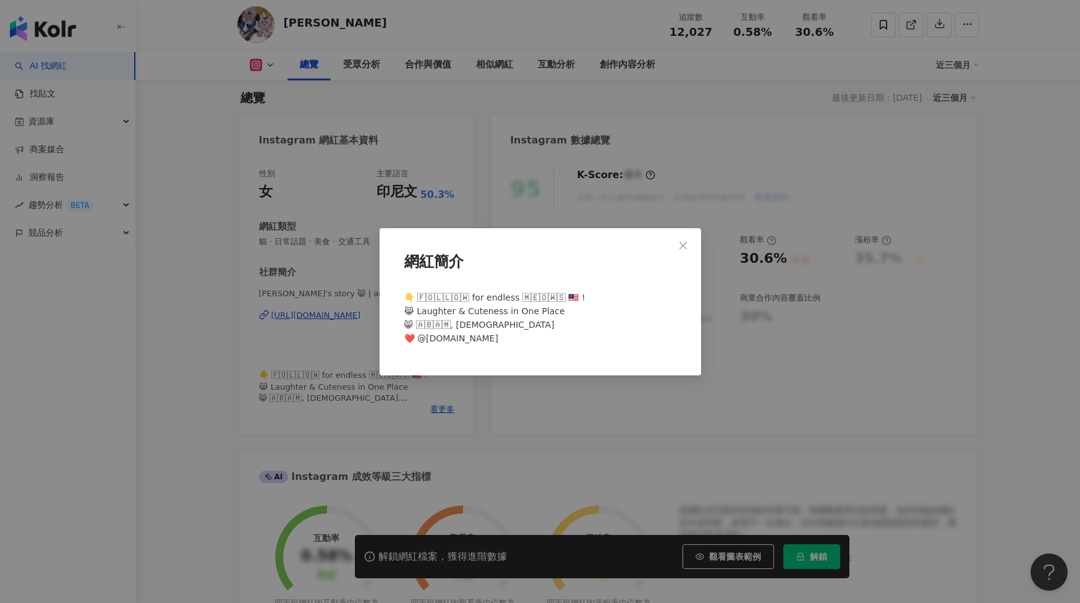
click at [684, 240] on icon "close" at bounding box center [683, 245] width 10 height 10
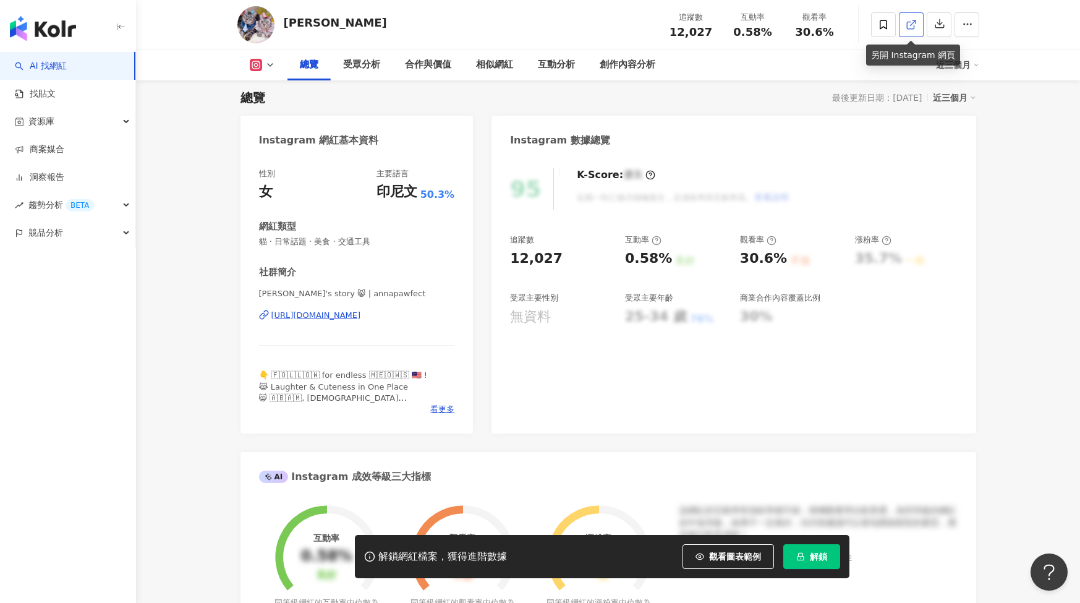
click at [912, 24] on line at bounding box center [912, 22] width 5 height 5
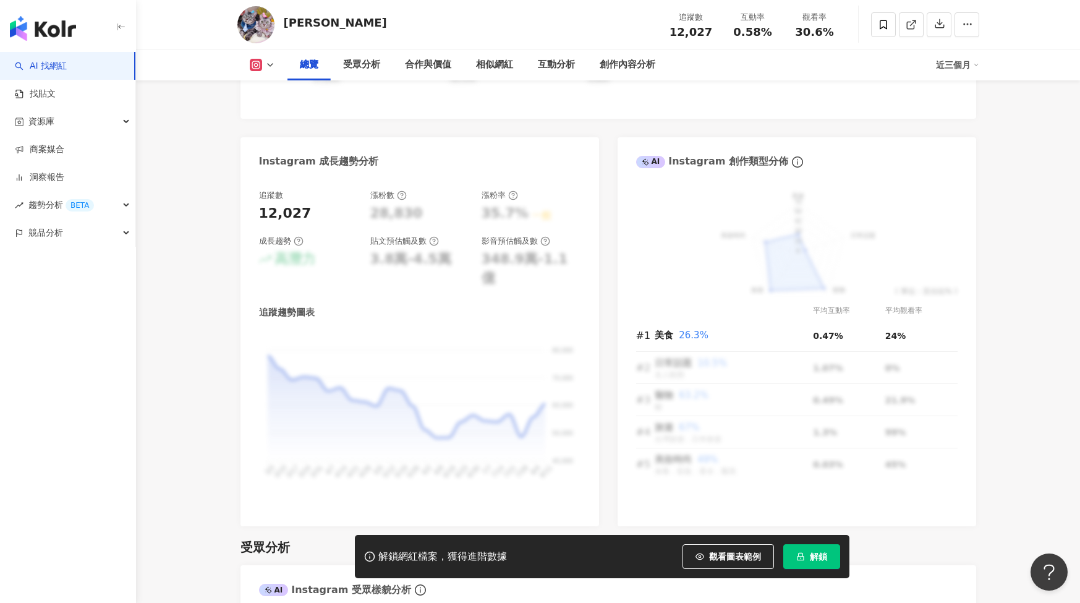
scroll to position [615, 0]
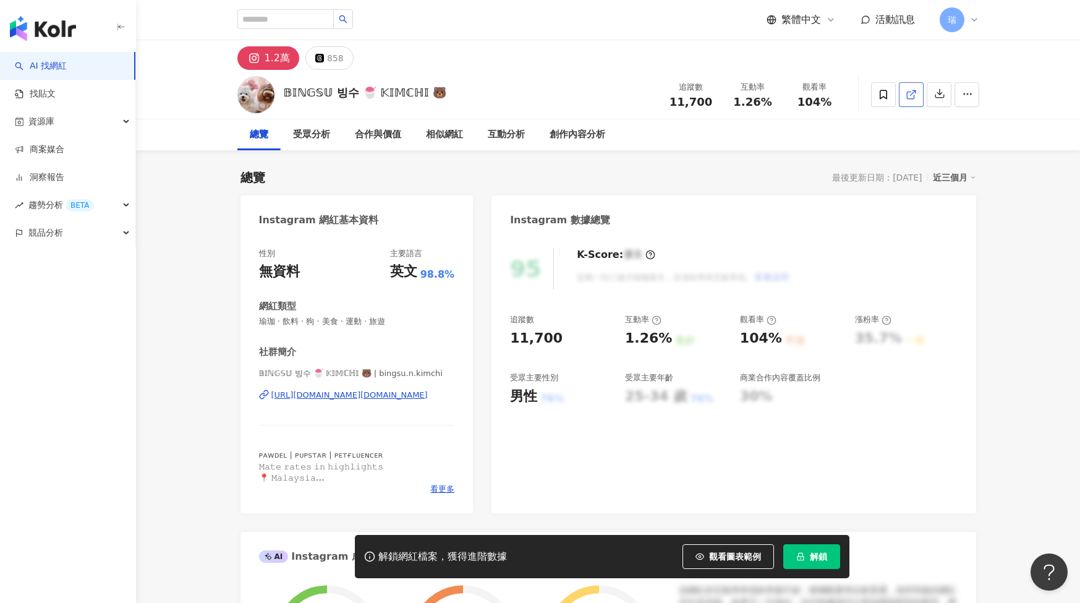
click at [914, 90] on polyline at bounding box center [913, 91] width 3 height 3
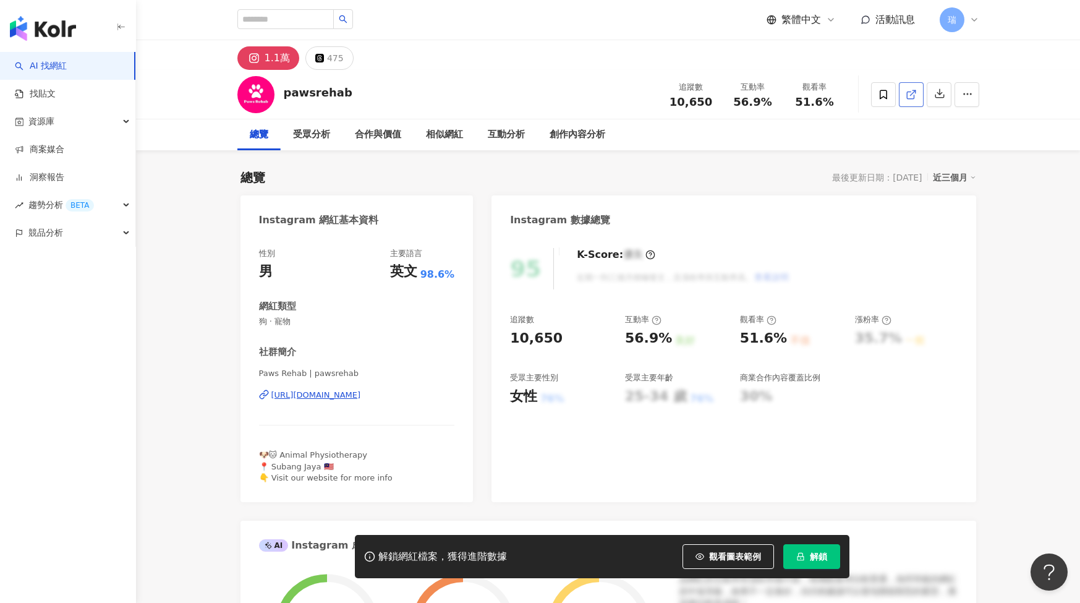
click at [913, 100] on span at bounding box center [910, 94] width 11 height 13
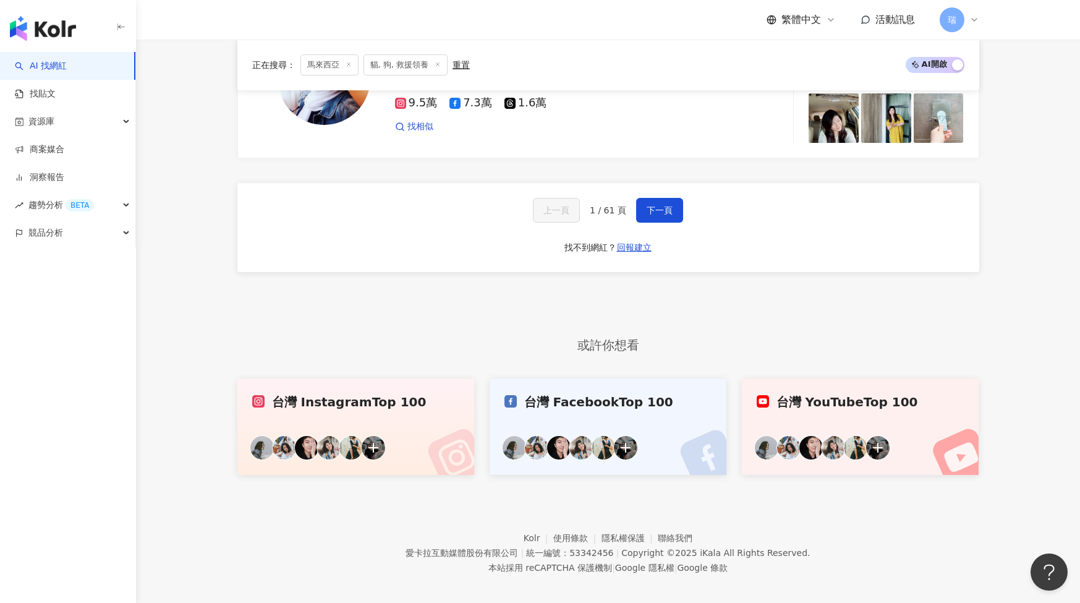
scroll to position [2195, 0]
click at [660, 215] on div "上一頁 1 / 61 頁 下一頁 找不到網紅？ 回報建立" at bounding box center [608, 228] width 742 height 89
click at [660, 206] on button "下一頁" at bounding box center [659, 210] width 47 height 25
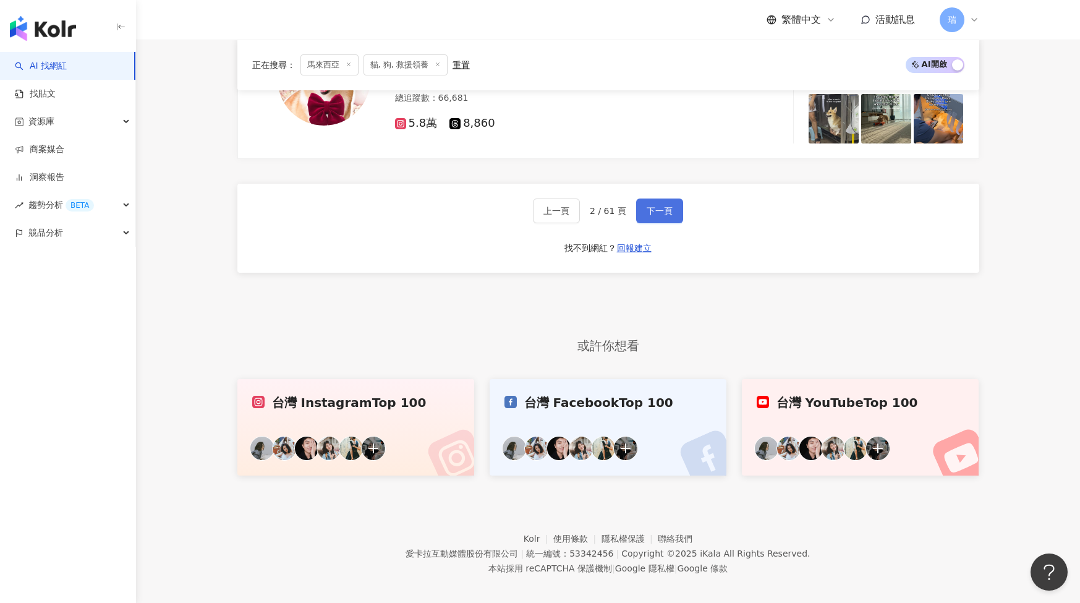
click at [673, 203] on button "下一頁" at bounding box center [659, 210] width 47 height 25
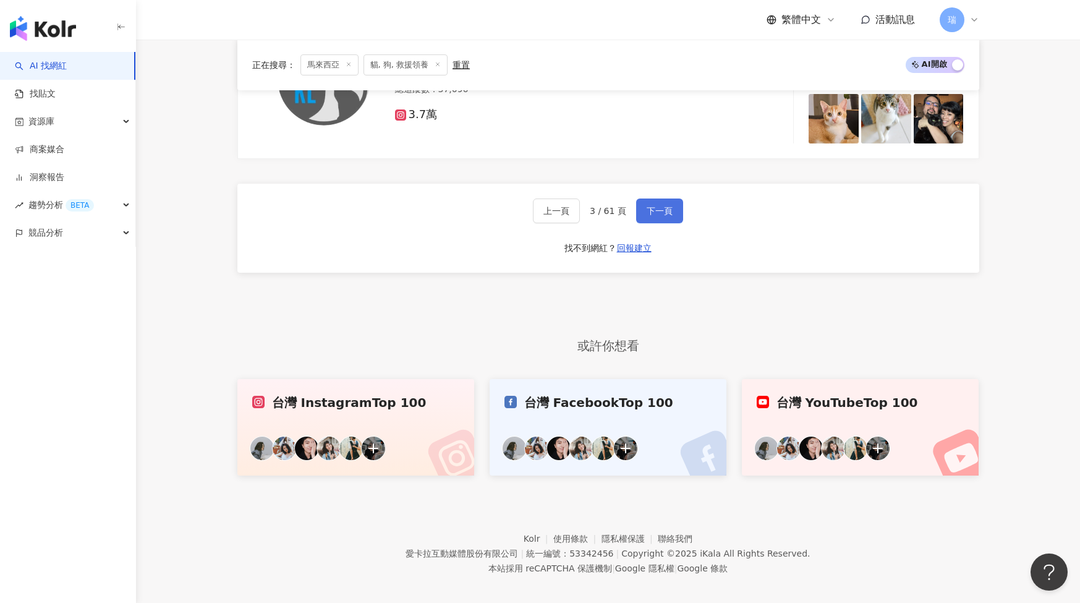
click at [653, 206] on span "下一頁" at bounding box center [659, 211] width 26 height 10
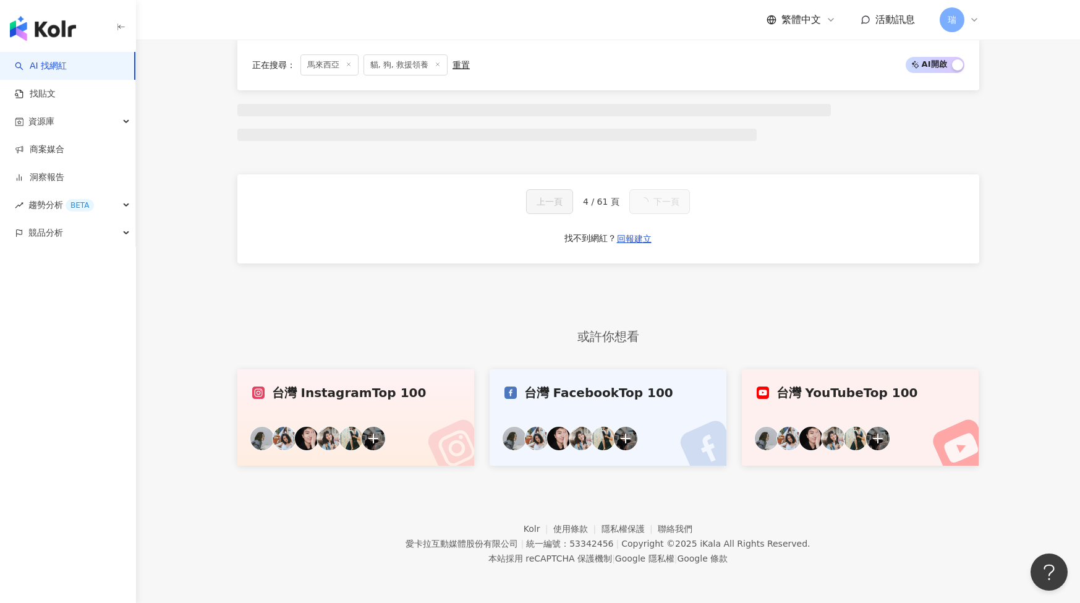
scroll to position [925, -1]
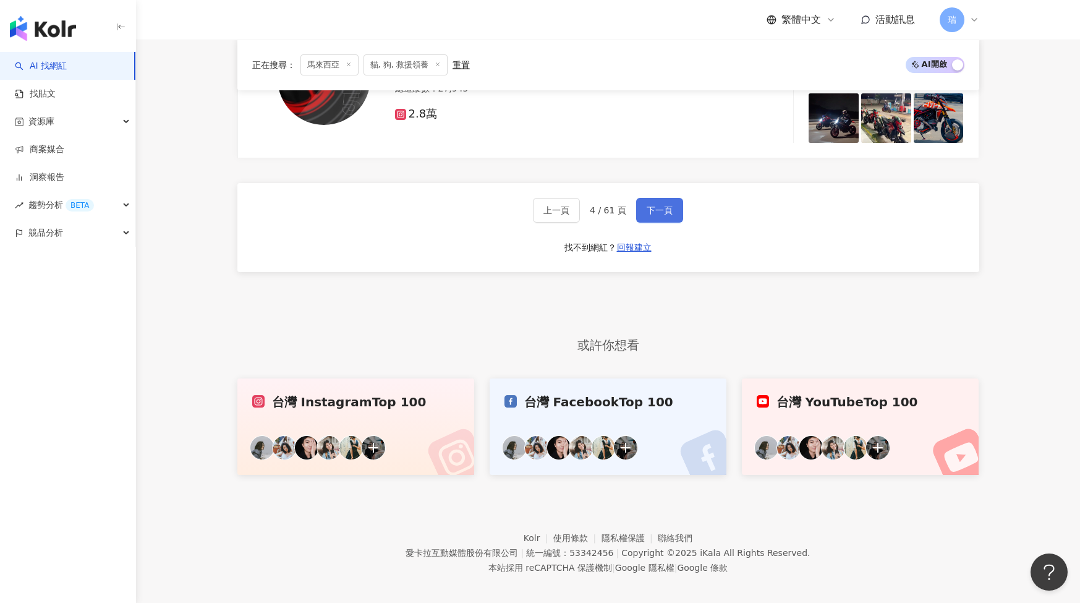
click at [653, 205] on span "下一頁" at bounding box center [659, 210] width 26 height 10
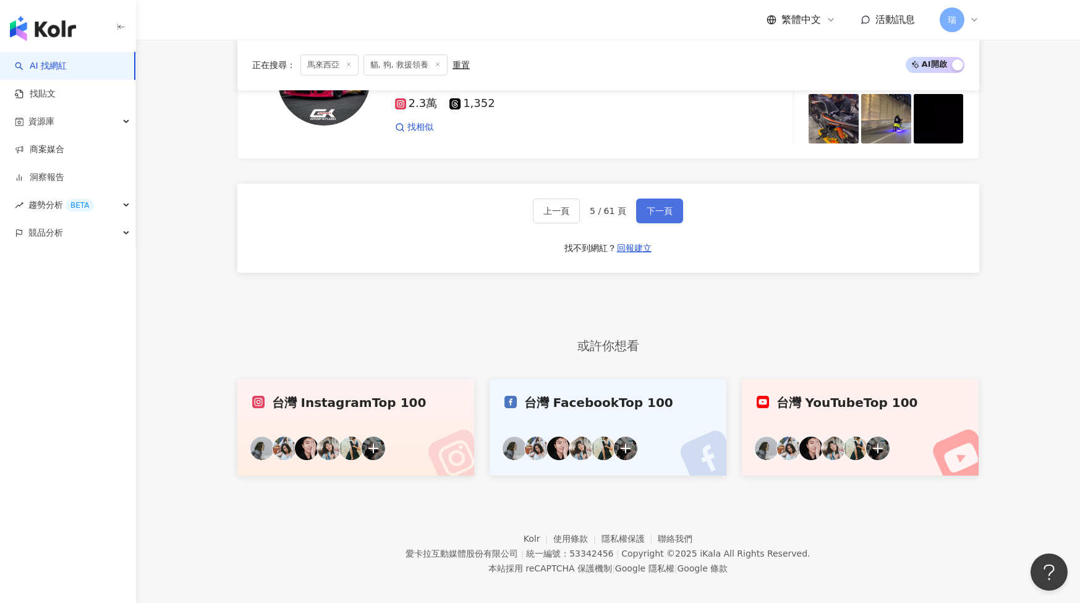
click at [654, 206] on span "下一頁" at bounding box center [659, 211] width 26 height 10
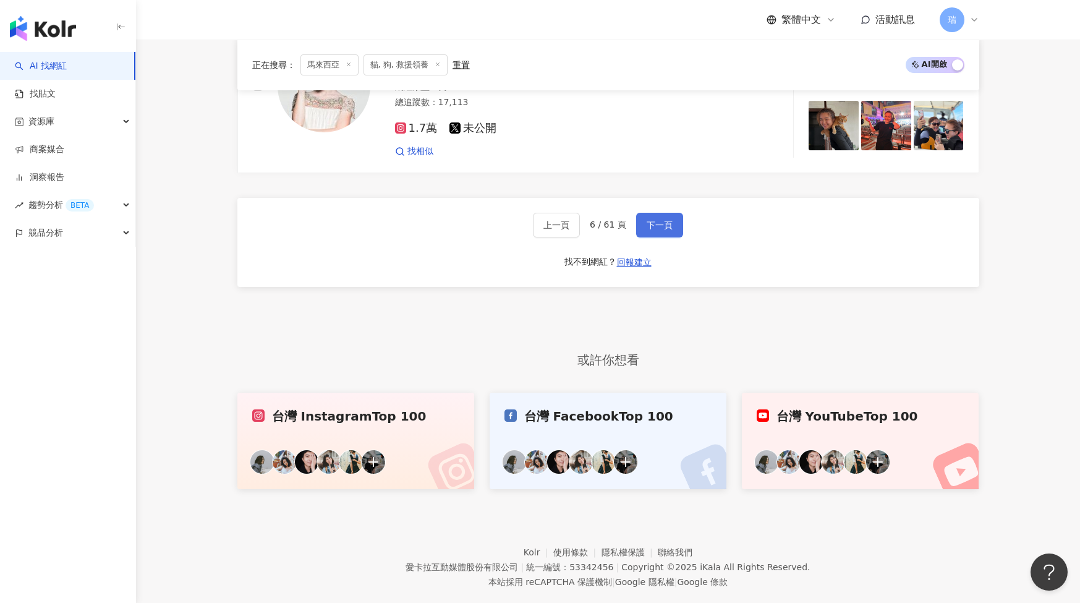
click at [654, 220] on span "下一頁" at bounding box center [659, 225] width 26 height 10
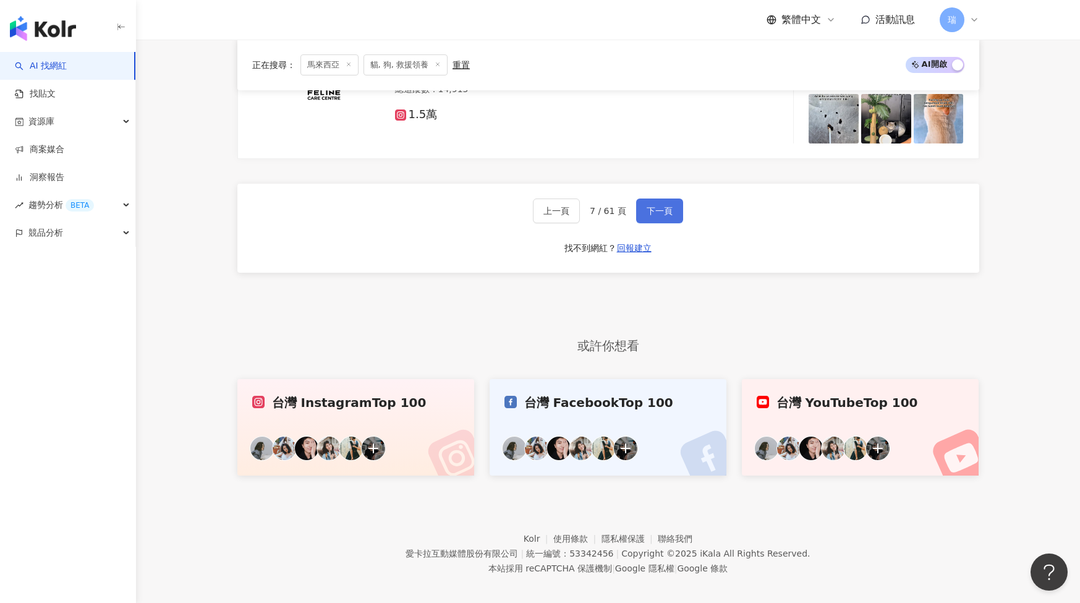
click at [664, 198] on button "下一頁" at bounding box center [659, 210] width 47 height 25
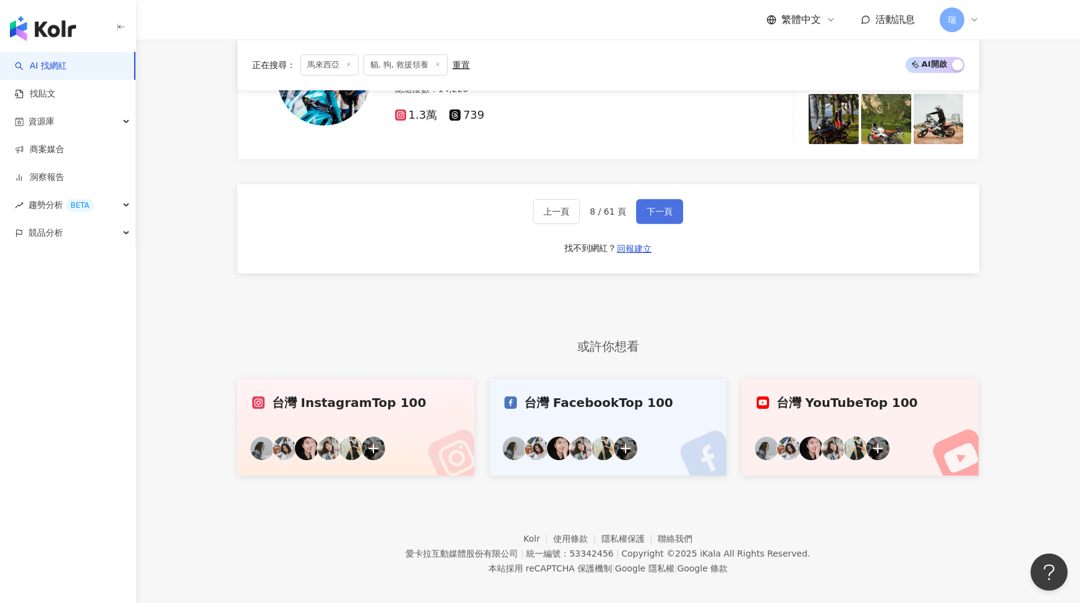
click at [650, 206] on span "下一頁" at bounding box center [659, 211] width 26 height 10
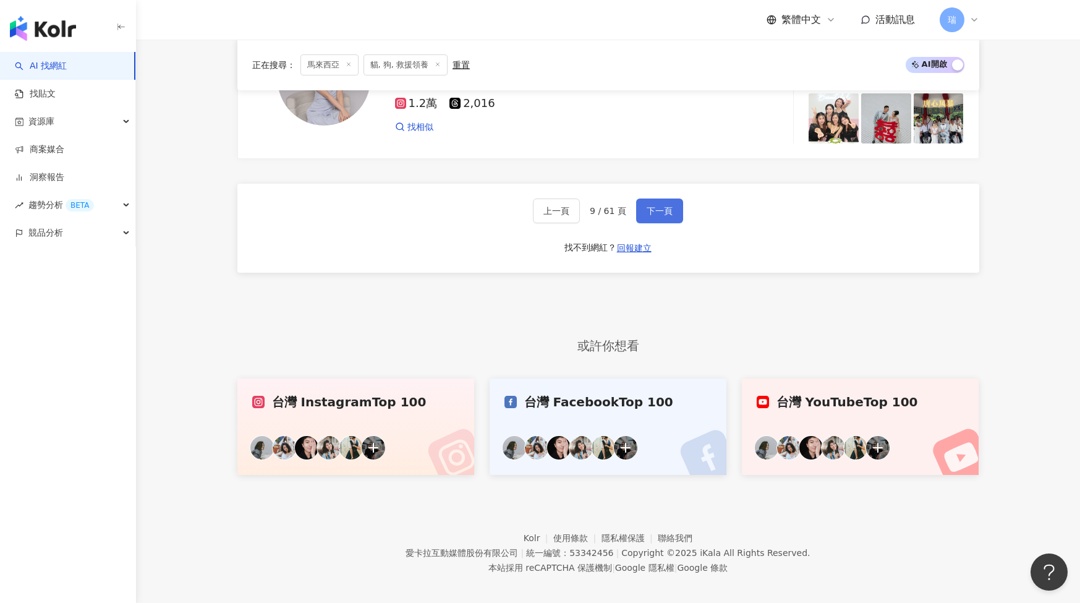
click at [667, 198] on button "下一頁" at bounding box center [659, 210] width 47 height 25
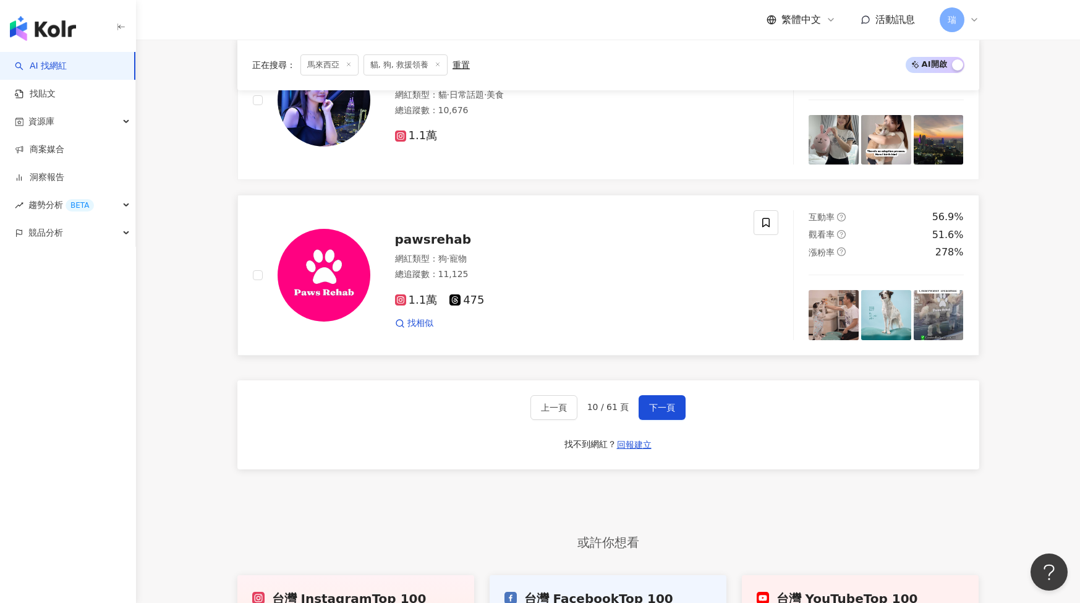
scroll to position [2030, 0]
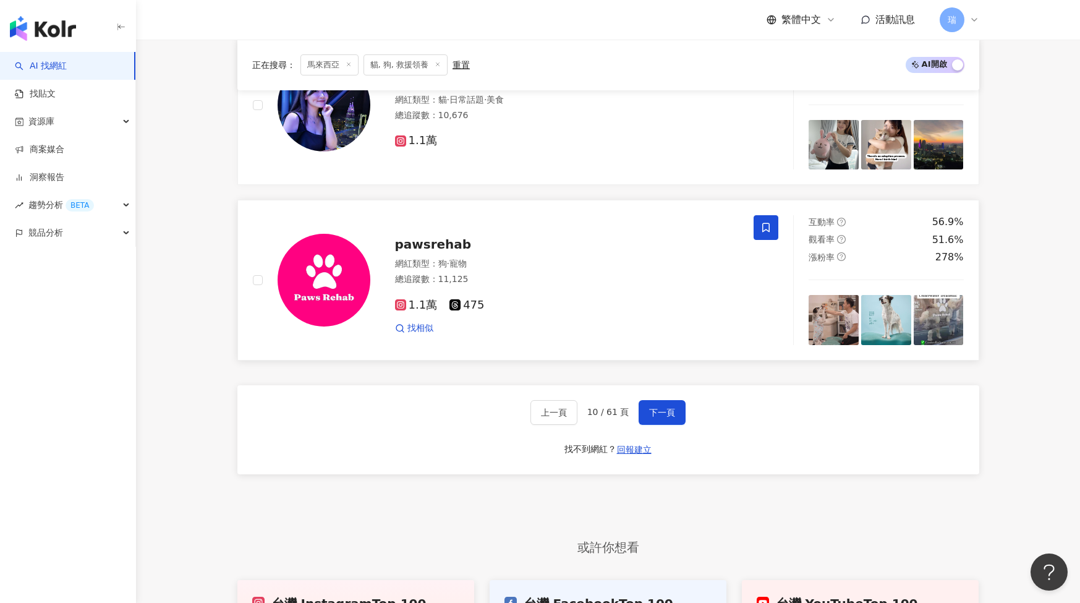
click at [760, 222] on icon at bounding box center [765, 227] width 11 height 11
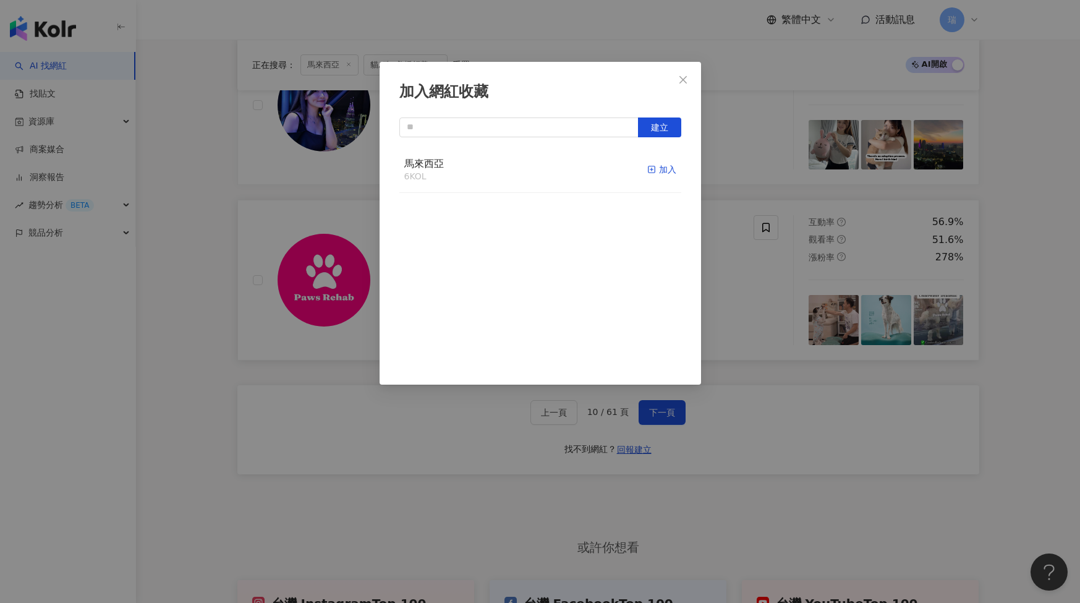
click at [667, 166] on div "加入" at bounding box center [661, 170] width 29 height 14
click at [690, 77] on span "Close" at bounding box center [683, 80] width 25 height 10
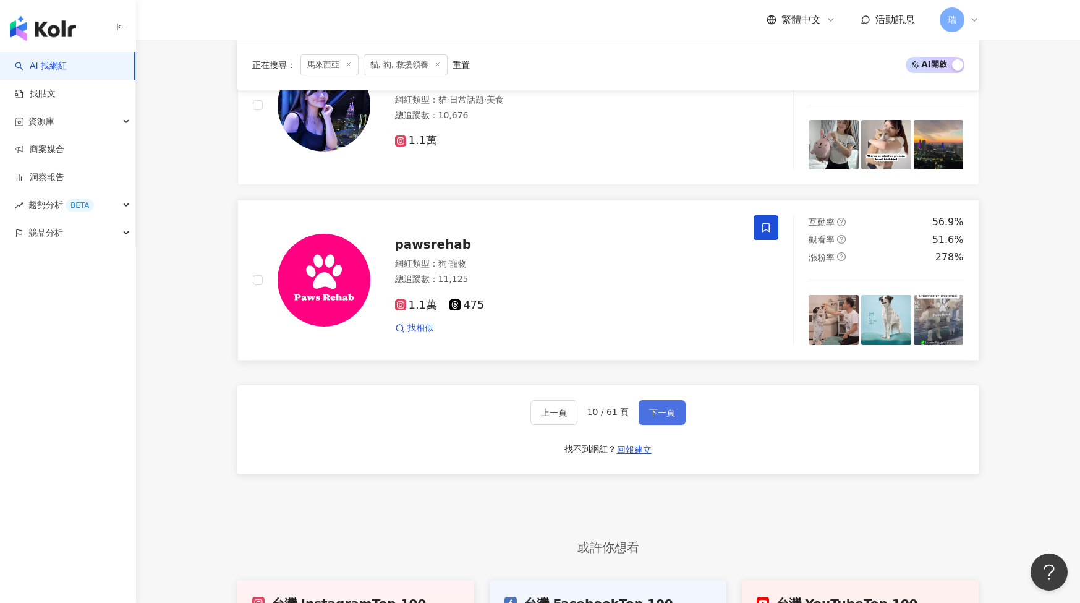
click at [656, 407] on span "下一頁" at bounding box center [662, 412] width 26 height 10
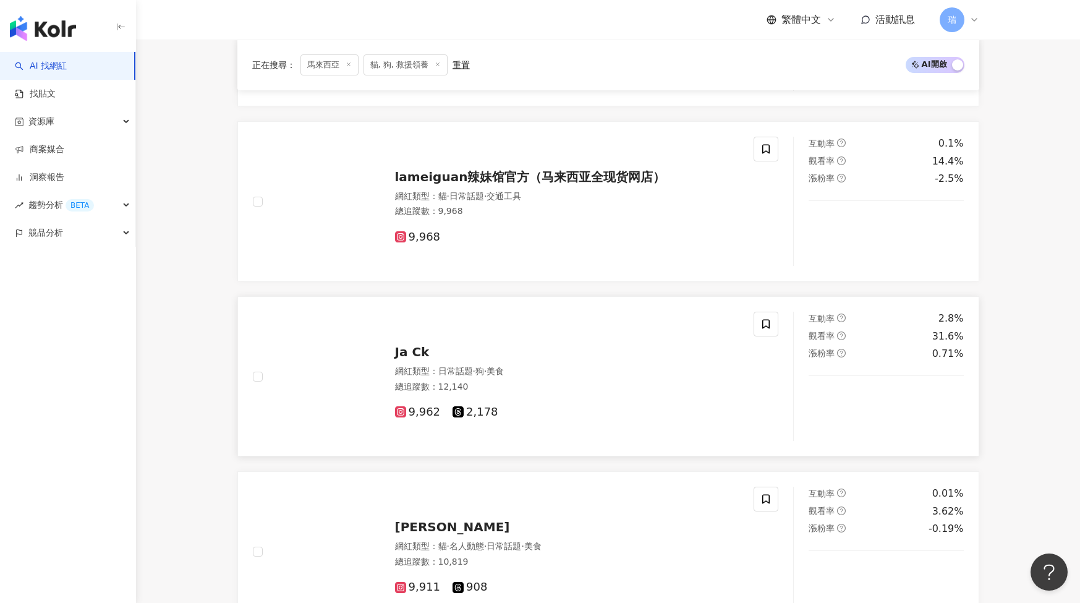
scroll to position [1559, 0]
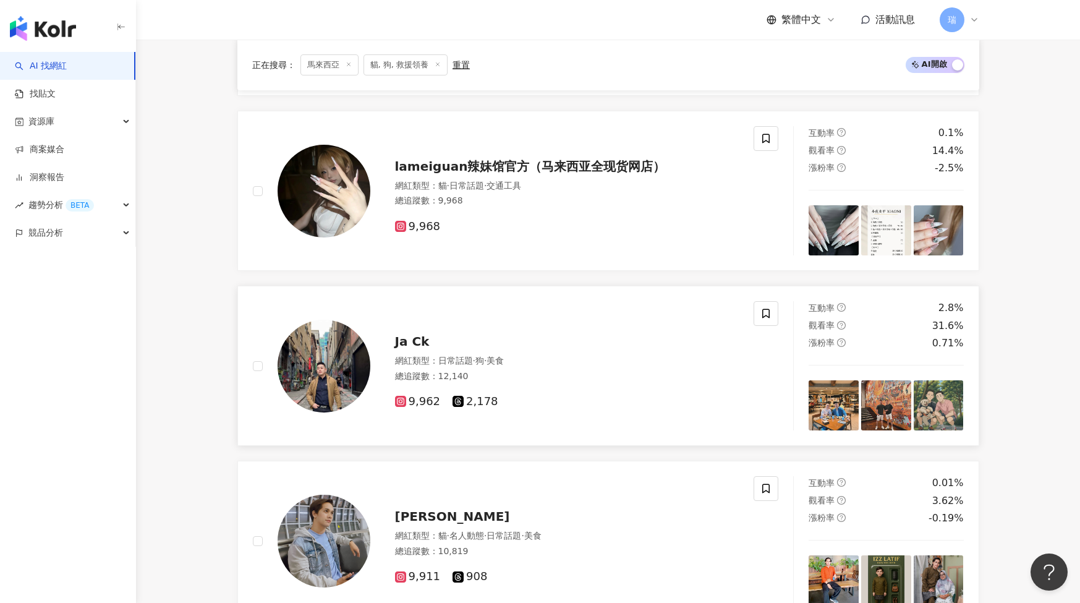
click at [415, 334] on span "Ja Ck" at bounding box center [412, 341] width 35 height 15
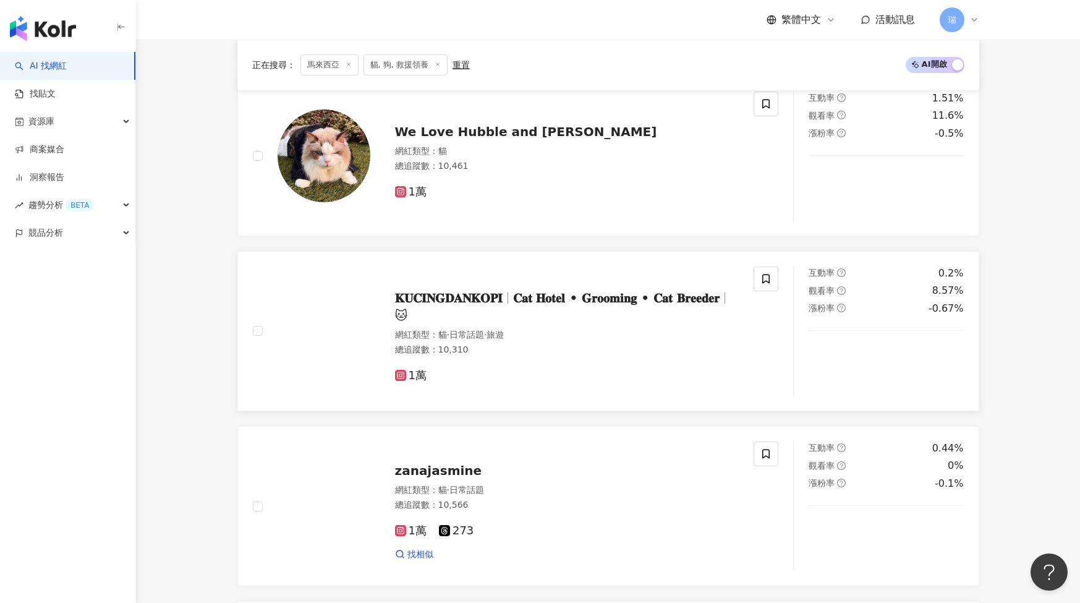
scroll to position [527, 0]
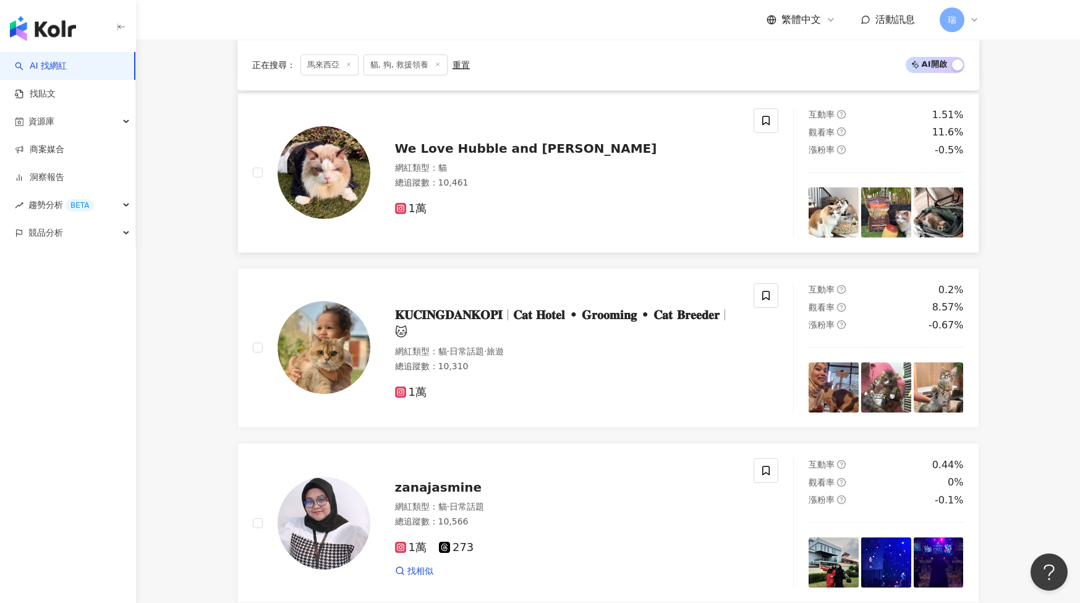
click at [469, 141] on span "We Love Hubble and Halley" at bounding box center [526, 148] width 262 height 15
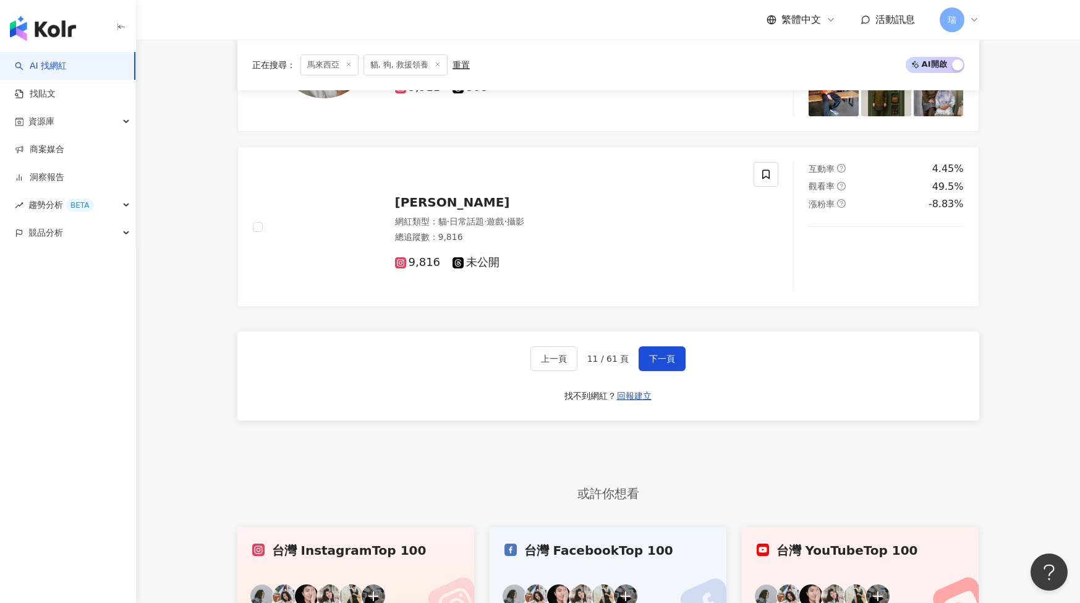
scroll to position [2036, 0]
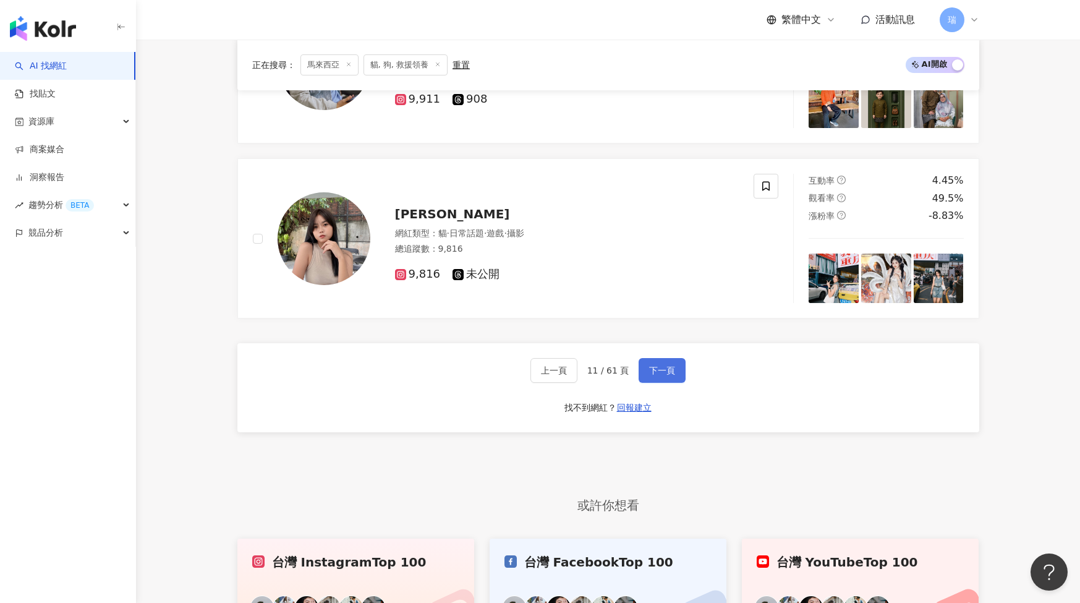
click at [666, 365] on span "下一頁" at bounding box center [662, 370] width 26 height 10
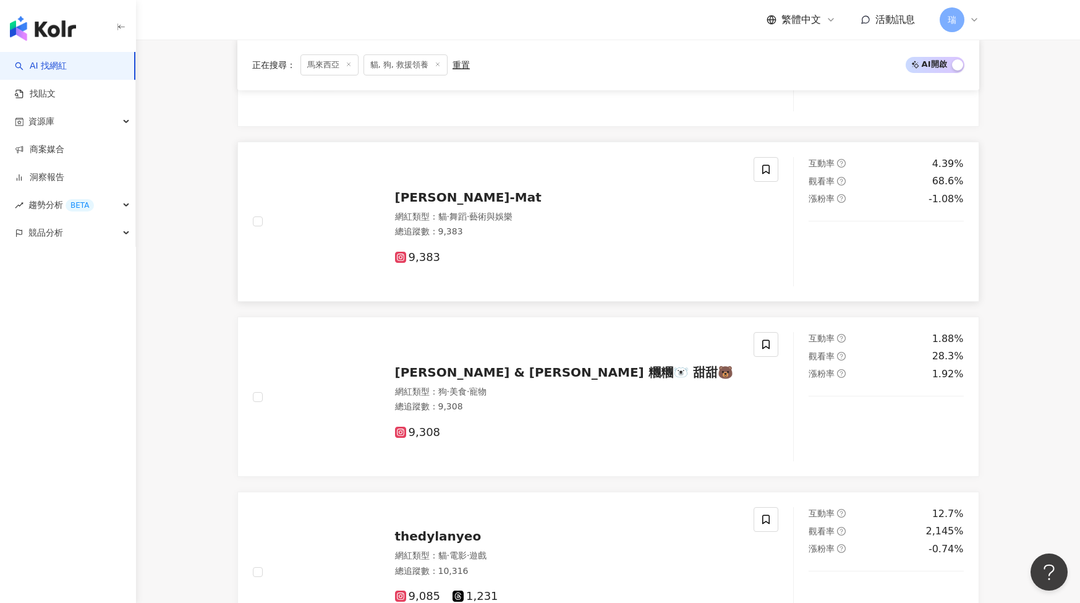
scroll to position [680, 0]
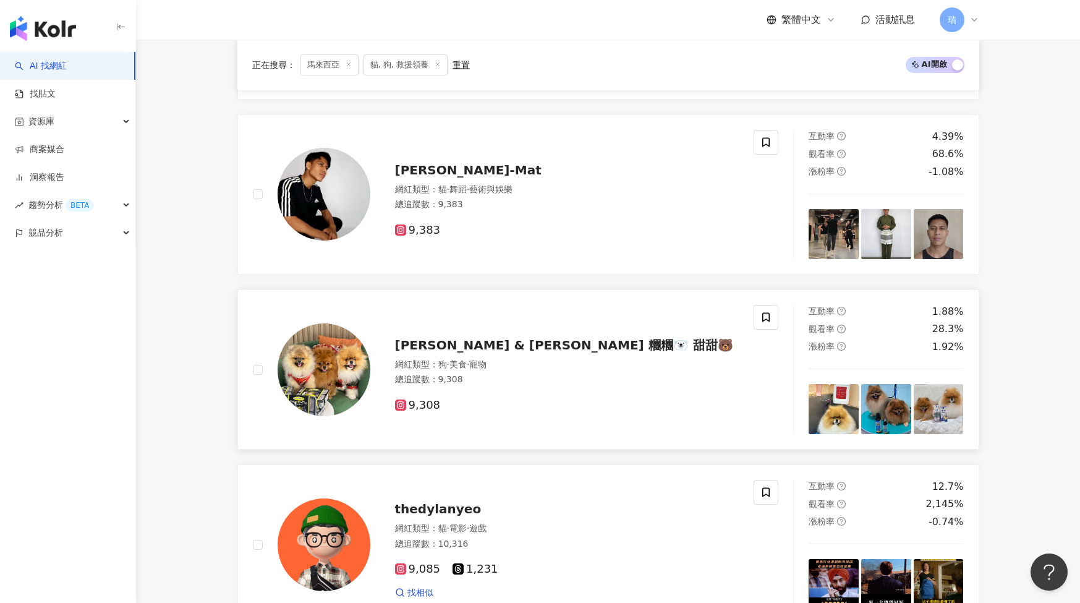
click at [566, 342] on span "Twan Twan & Tian Tian 糰糰🐻‍❄️ 甜甜🐻" at bounding box center [564, 344] width 338 height 15
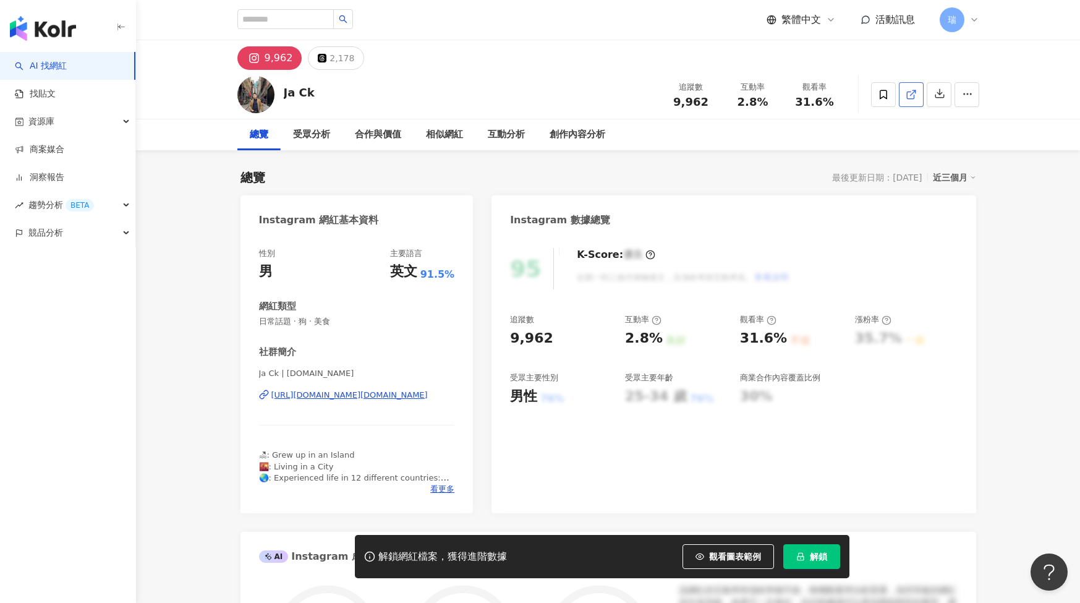
click at [908, 96] on icon at bounding box center [910, 94] width 11 height 11
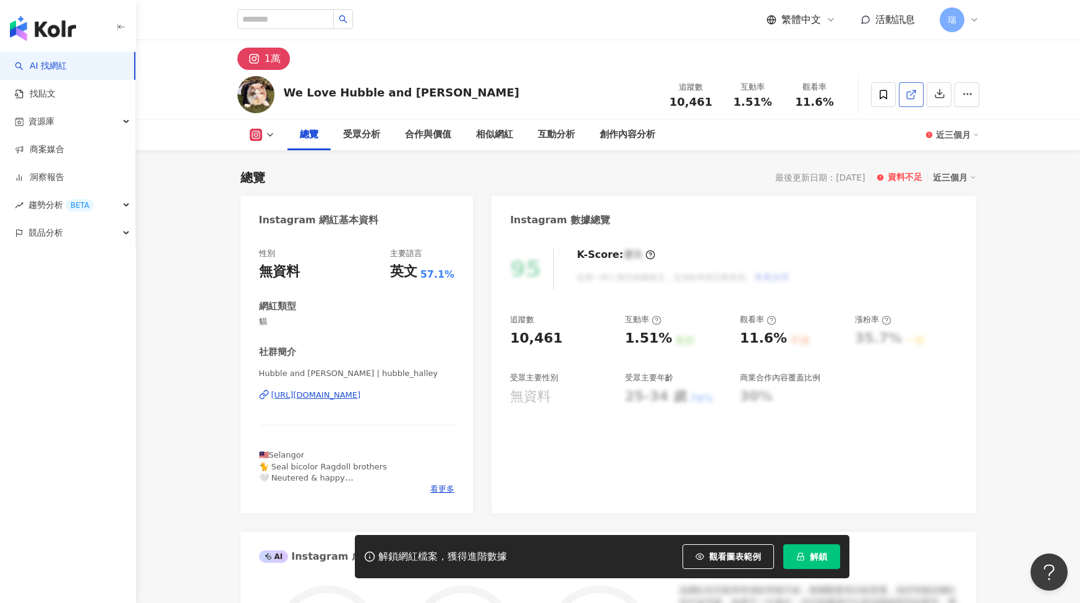
click at [909, 97] on icon at bounding box center [910, 94] width 11 height 11
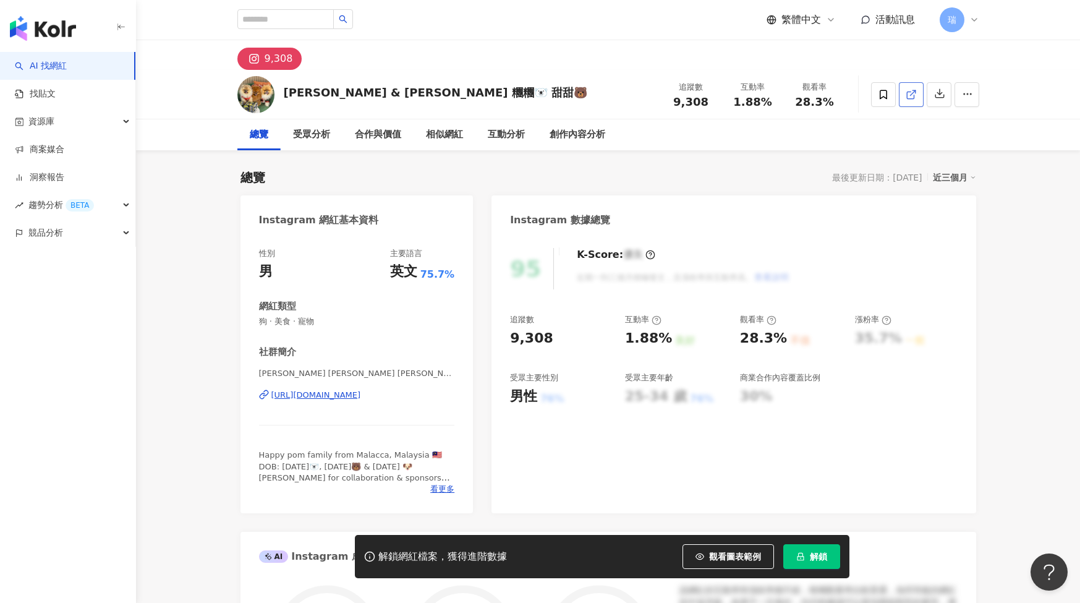
click at [912, 98] on icon at bounding box center [910, 94] width 7 height 7
click at [881, 98] on icon at bounding box center [883, 94] width 11 height 11
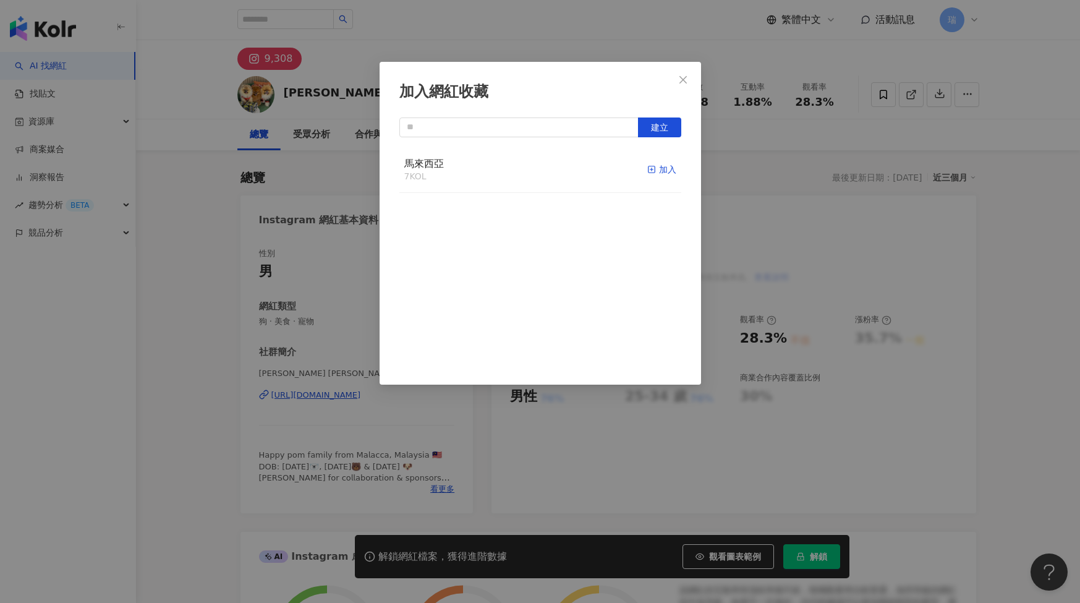
click at [654, 172] on rect "button" at bounding box center [651, 169] width 7 height 7
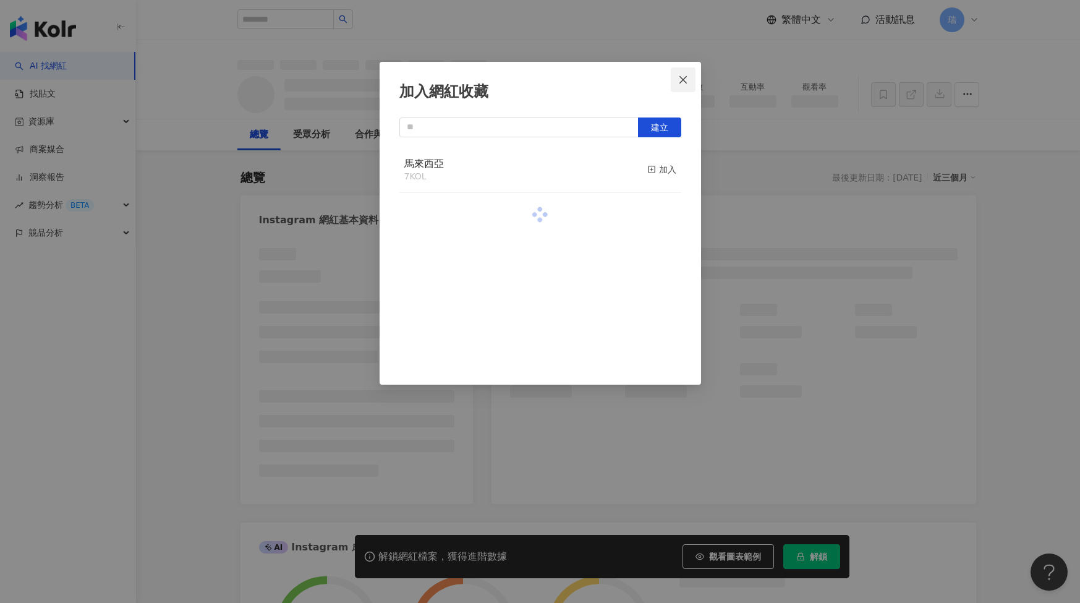
click at [685, 82] on icon "close" at bounding box center [683, 80] width 10 height 10
click at [682, 80] on div "加入網紅收藏 建立 馬來西亞 7 KOL 加入" at bounding box center [540, 301] width 1080 height 603
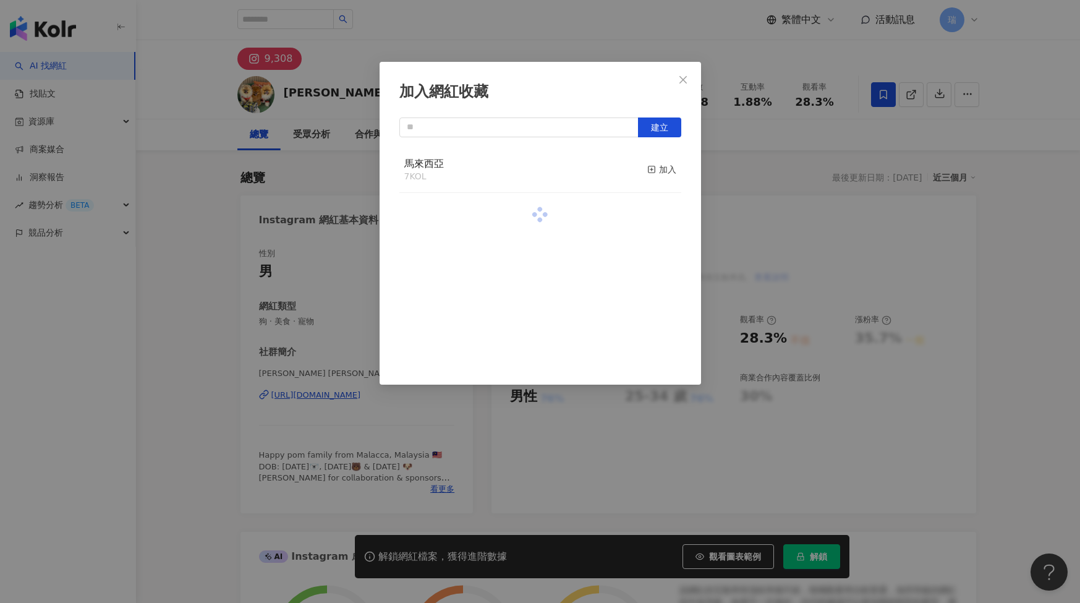
click at [682, 56] on div "加入網紅收藏 建立 馬來西亞 7 KOL 加入" at bounding box center [540, 301] width 1080 height 603
click at [682, 83] on div "加入網紅收藏 建立 馬來西亞 7 KOL 加入" at bounding box center [540, 301] width 1080 height 603
